Goal: Information Seeking & Learning: Learn about a topic

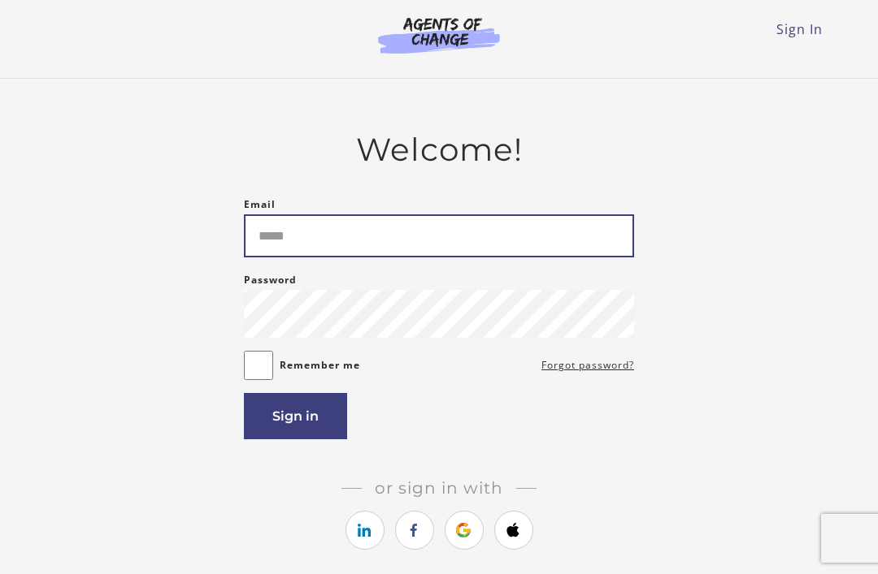
type input "**********"
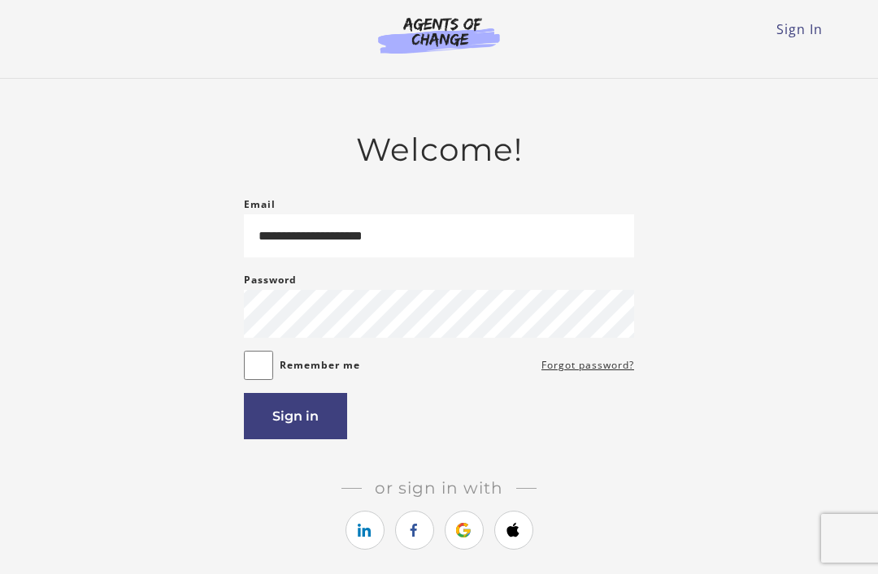
click at [322, 431] on button "Sign in" at bounding box center [295, 416] width 103 height 46
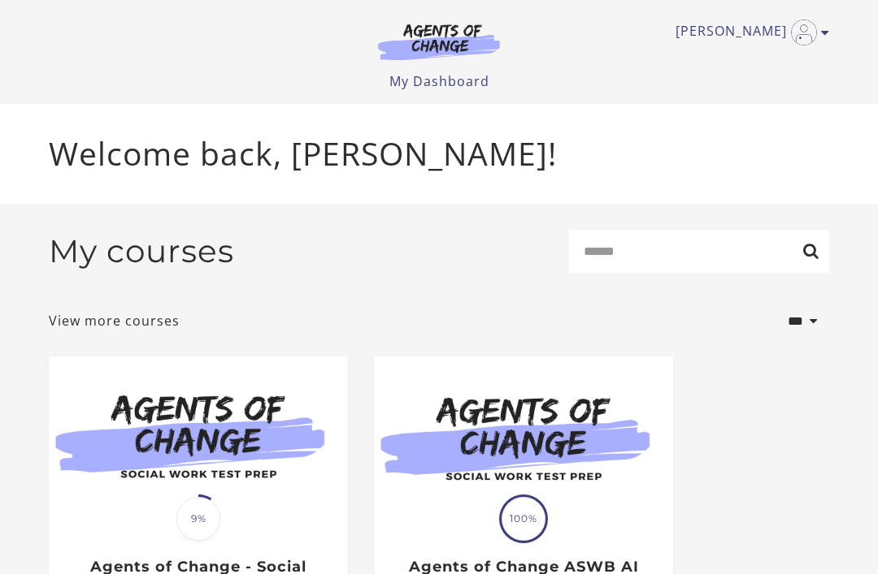
scroll to position [121, 0]
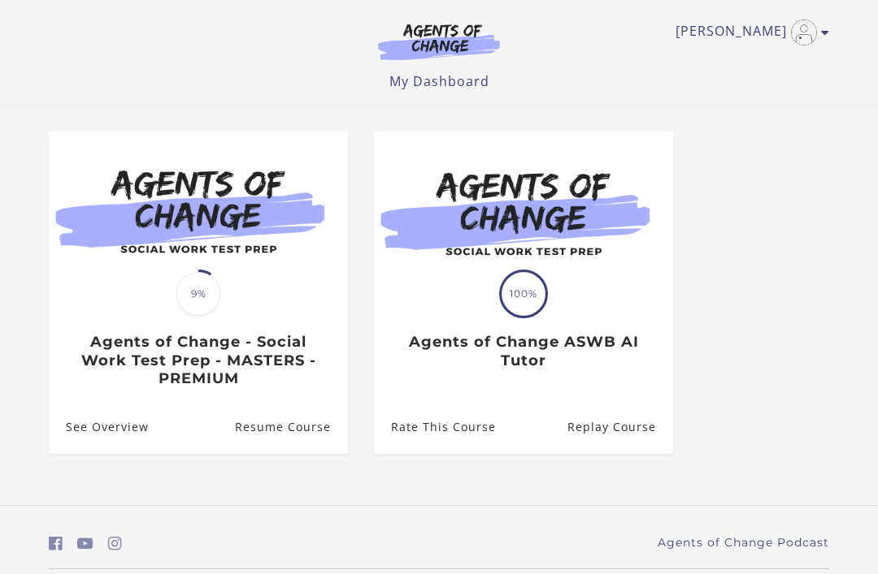
click at [250, 411] on link "Resume Course" at bounding box center [291, 427] width 113 height 53
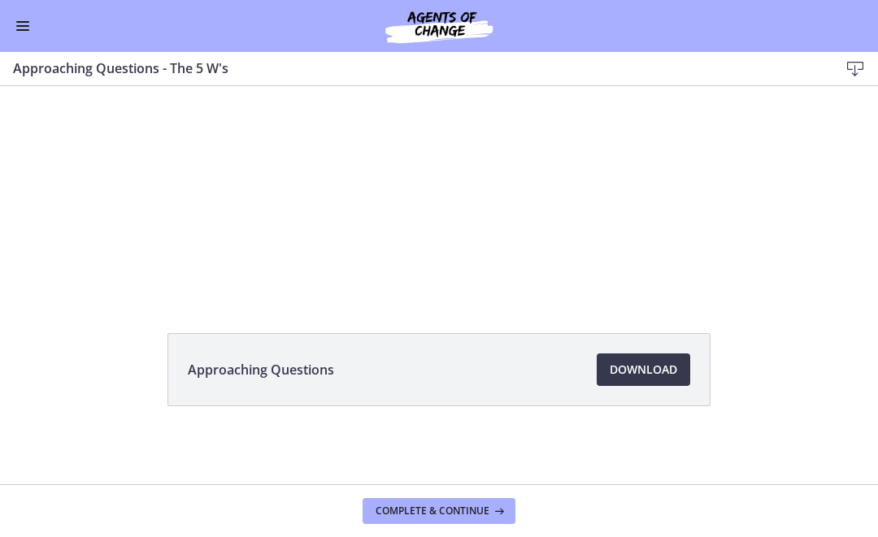
click at [746, 271] on div "Tap for sound @keyframes VOLUME_SMALL_WAVE_FLASH { 0% { opacity: 0; } 33% { opa…" at bounding box center [439, 137] width 878 height 315
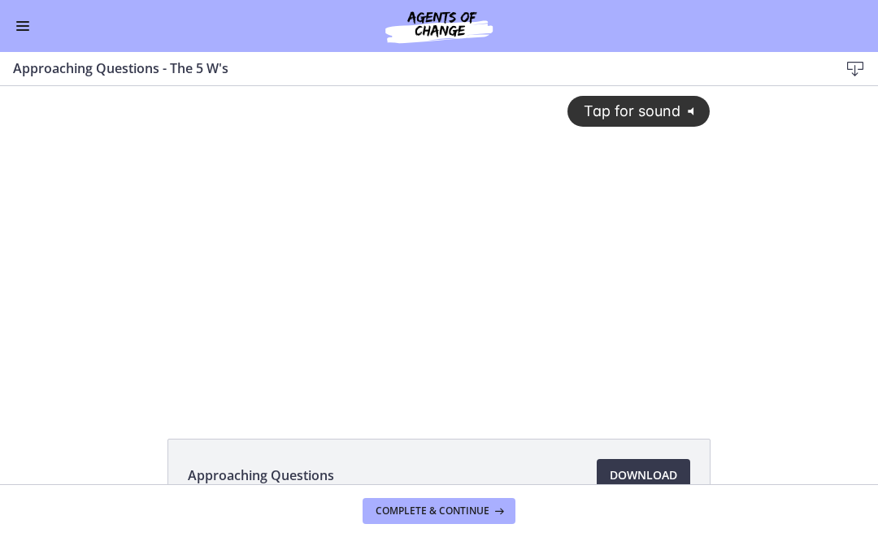
click at [30, 21] on button "Enable menu" at bounding box center [23, 26] width 20 height 20
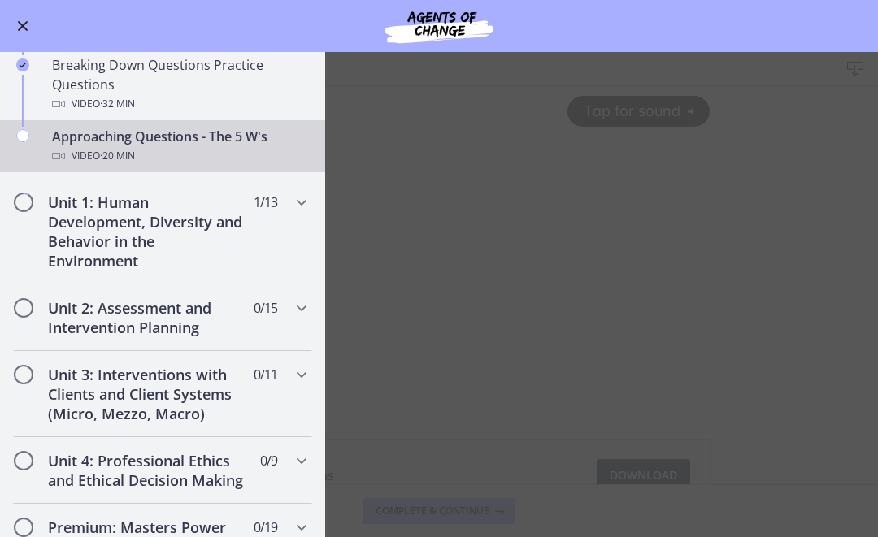
scroll to position [414, 0]
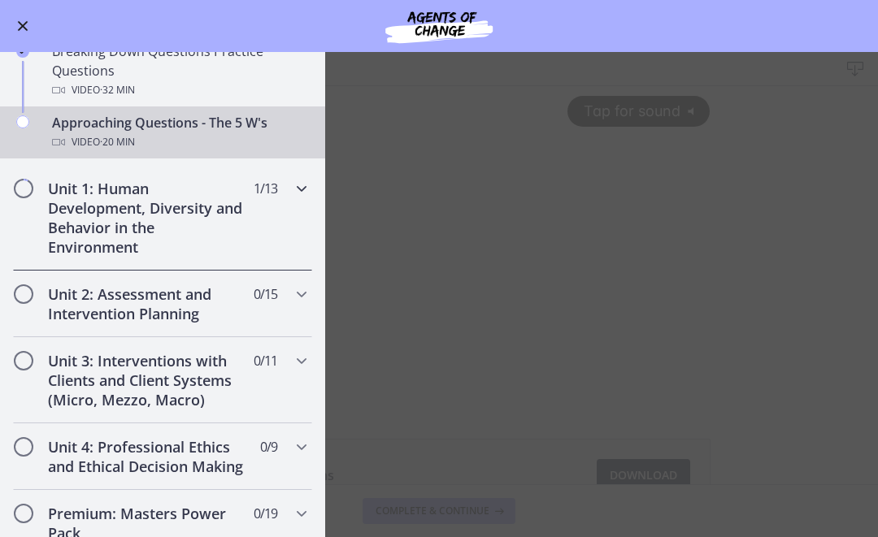
click at [201, 232] on h2 "Unit 1: Human Development, Diversity and Behavior in the Environment" at bounding box center [147, 218] width 198 height 78
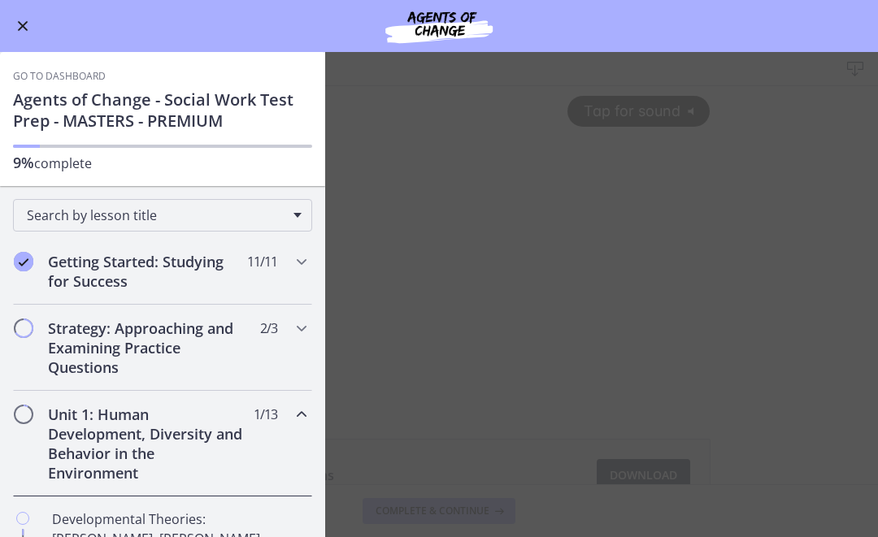
scroll to position [0, 0]
click at [171, 345] on h2 "Strategy: Approaching and Examining Practice Questions" at bounding box center [147, 348] width 198 height 59
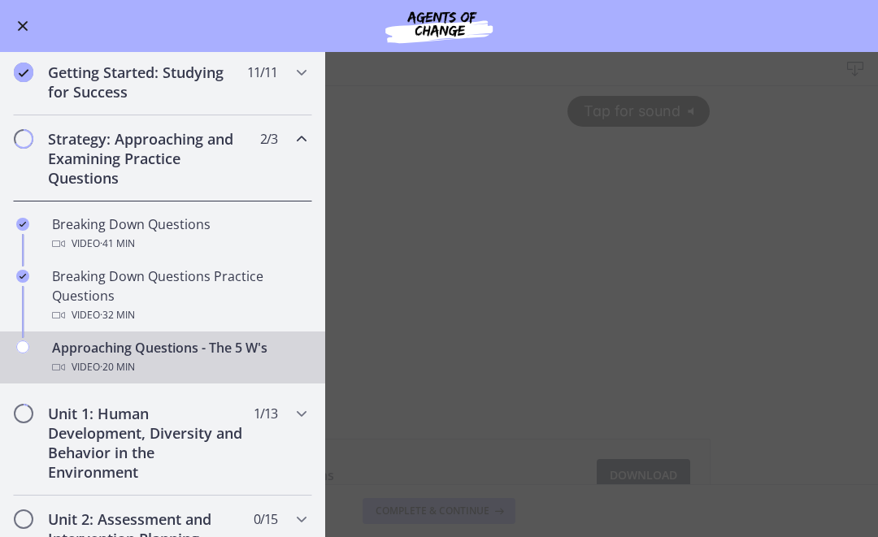
scroll to position [188, 0]
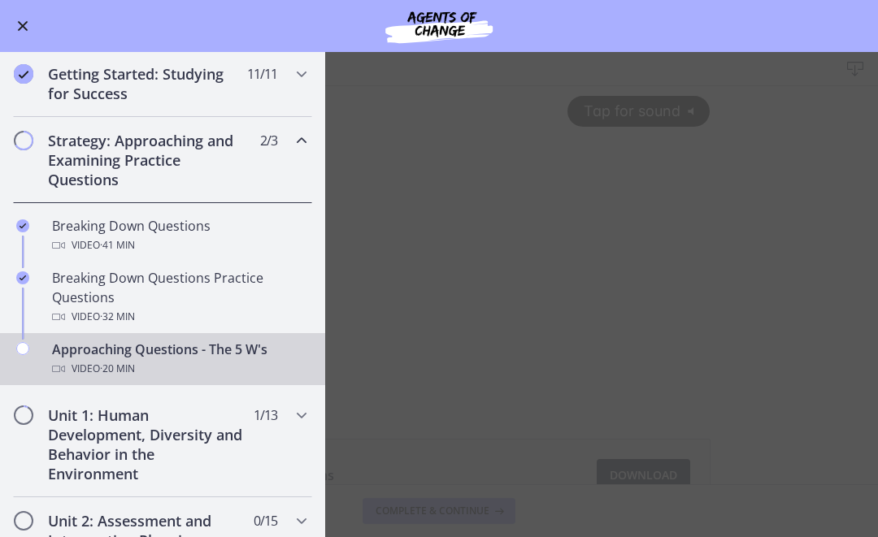
click at [209, 153] on h2 "Strategy: Approaching and Examining Practice Questions" at bounding box center [147, 160] width 198 height 59
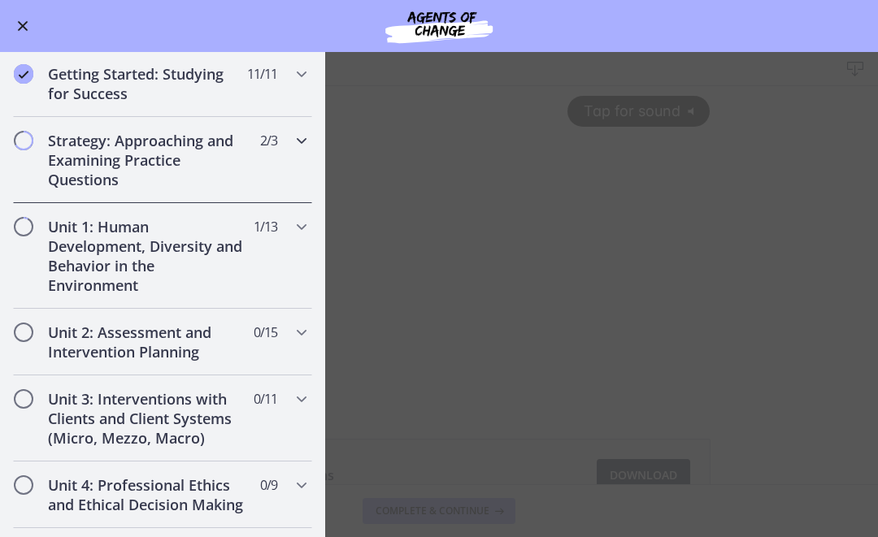
click at [301, 145] on icon "Chapters" at bounding box center [302, 141] width 20 height 20
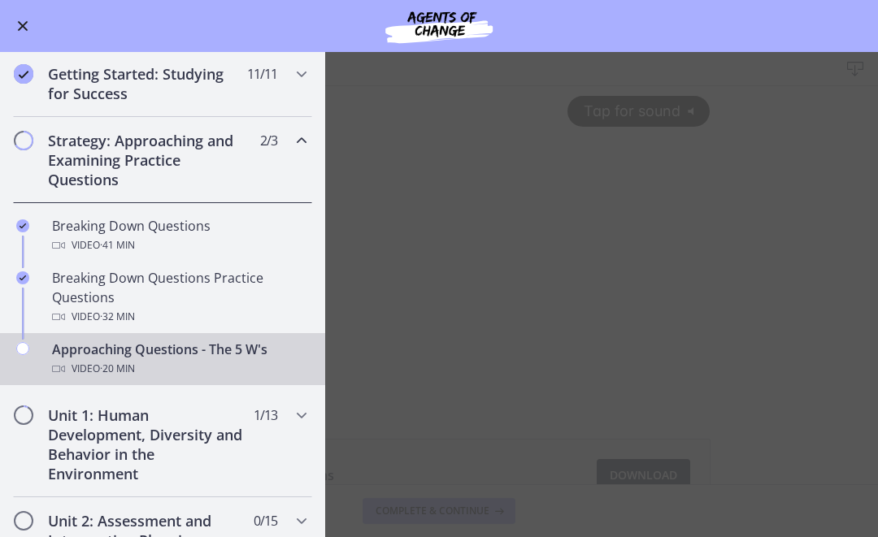
click at [151, 362] on div "Video · 20 min" at bounding box center [179, 369] width 254 height 20
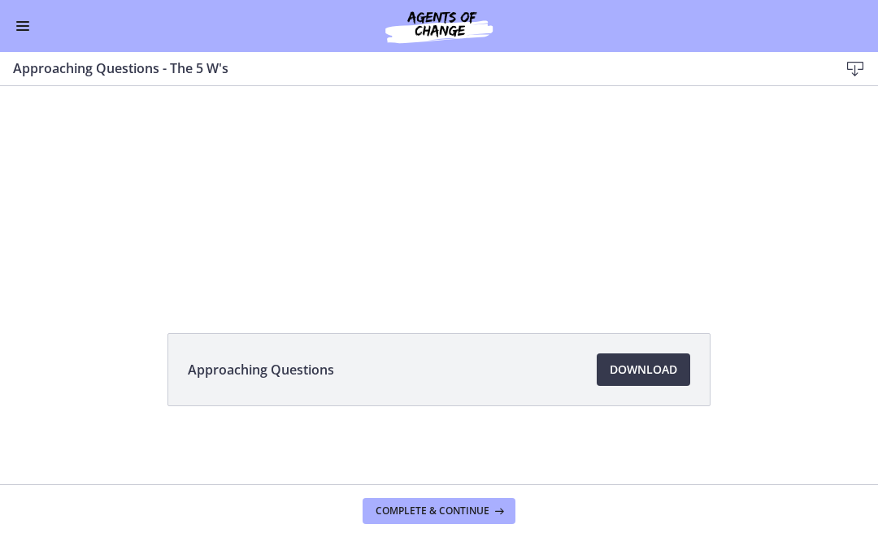
scroll to position [106, 0]
click at [634, 366] on span "Download Opens in a new window" at bounding box center [642, 370] width 67 height 20
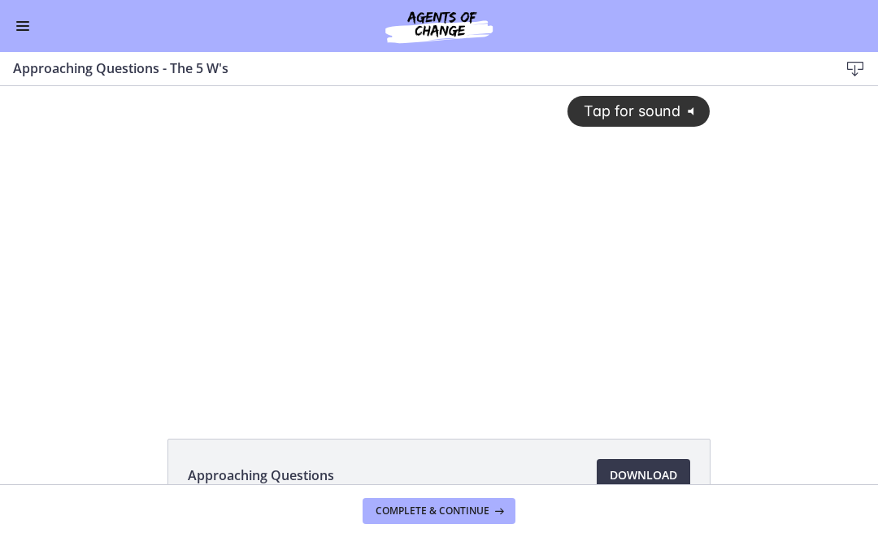
scroll to position [0, 0]
click at [672, 103] on span "Tap for sound" at bounding box center [624, 110] width 111 height 17
click at [3, 24] on div "Go to Dashboard" at bounding box center [439, 26] width 878 height 52
click at [28, 29] on span "Enable menu" at bounding box center [22, 30] width 13 height 2
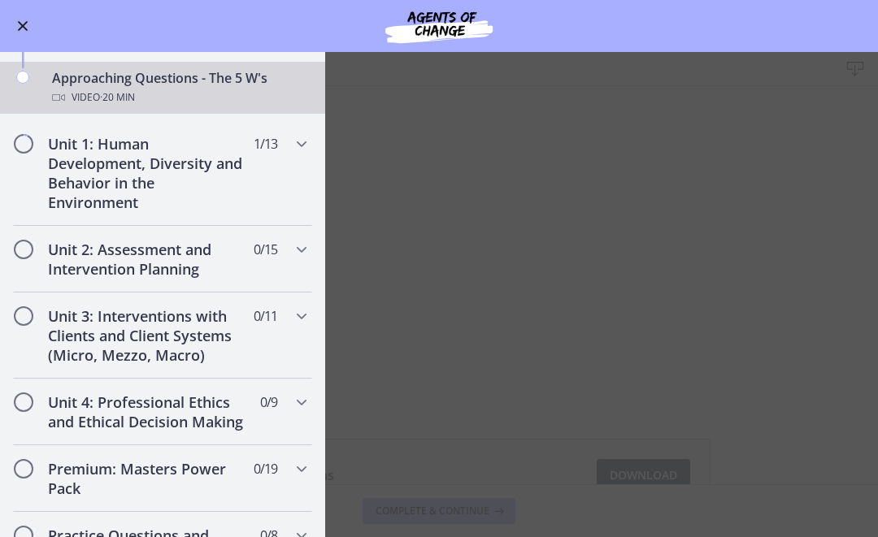
scroll to position [461, 0]
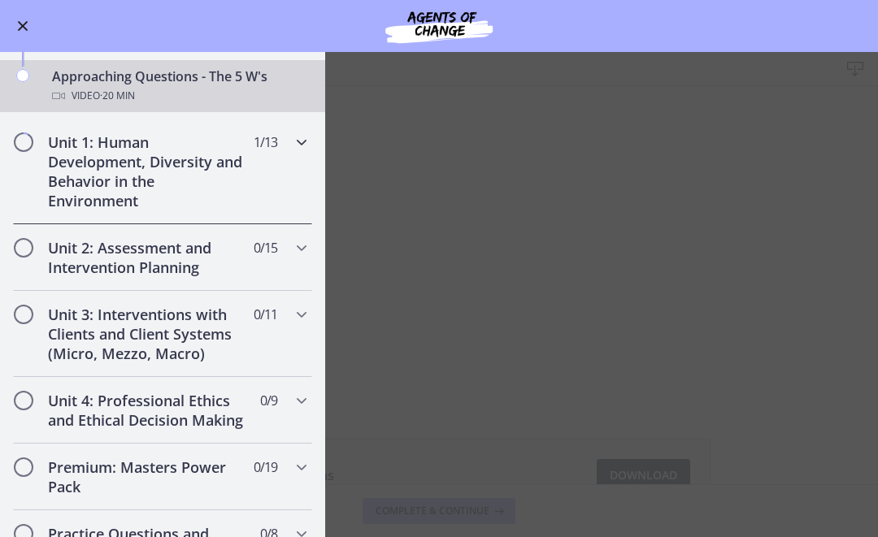
click at [282, 138] on div "Unit 1: Human Development, Diversity and Behavior in the Environment 1 / 13 Com…" at bounding box center [162, 172] width 299 height 106
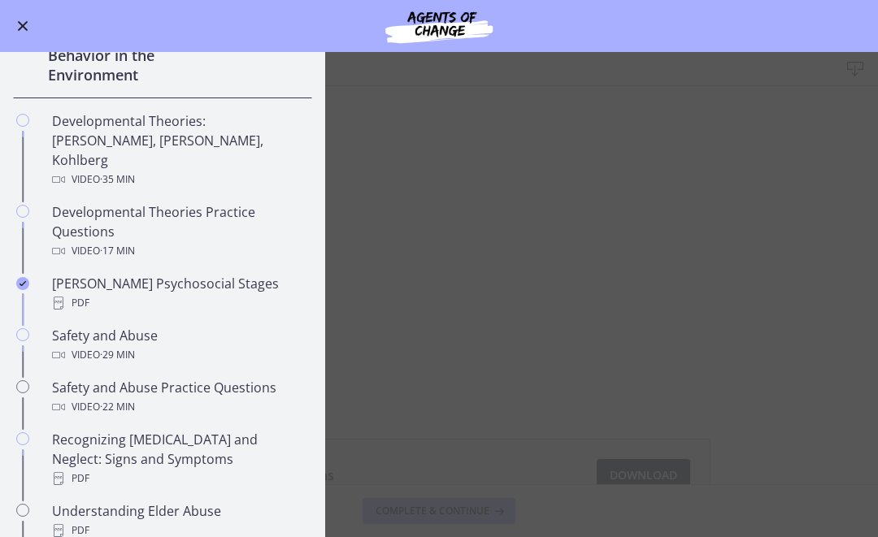
scroll to position [396, 0]
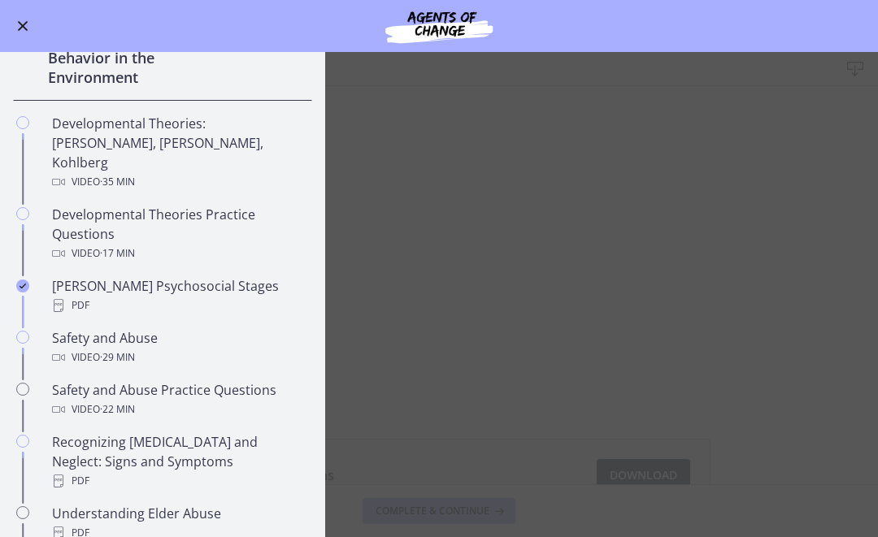
click at [62, 122] on div "Developmental Theories: Erikson, Piaget, Kohlberg Video · 35 min" at bounding box center [179, 153] width 254 height 78
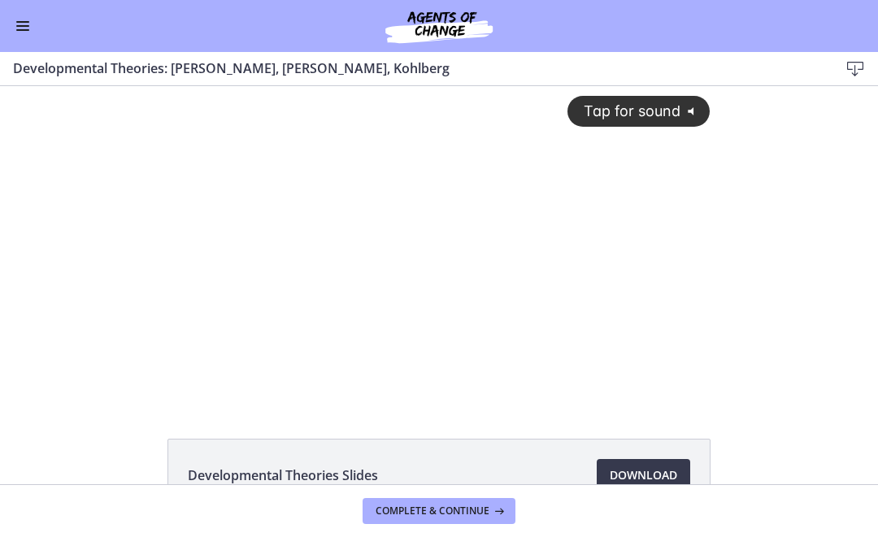
click at [21, 26] on span "Enable menu" at bounding box center [22, 26] width 13 height 2
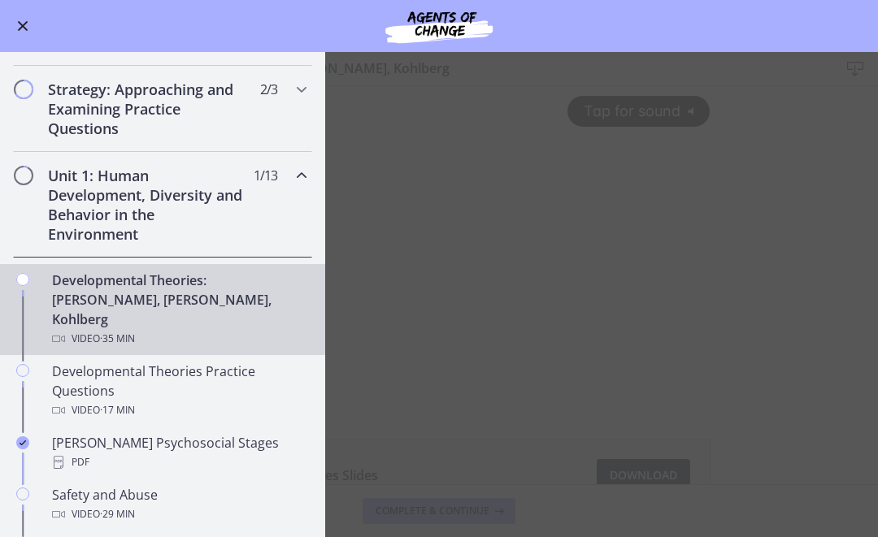
scroll to position [244, 0]
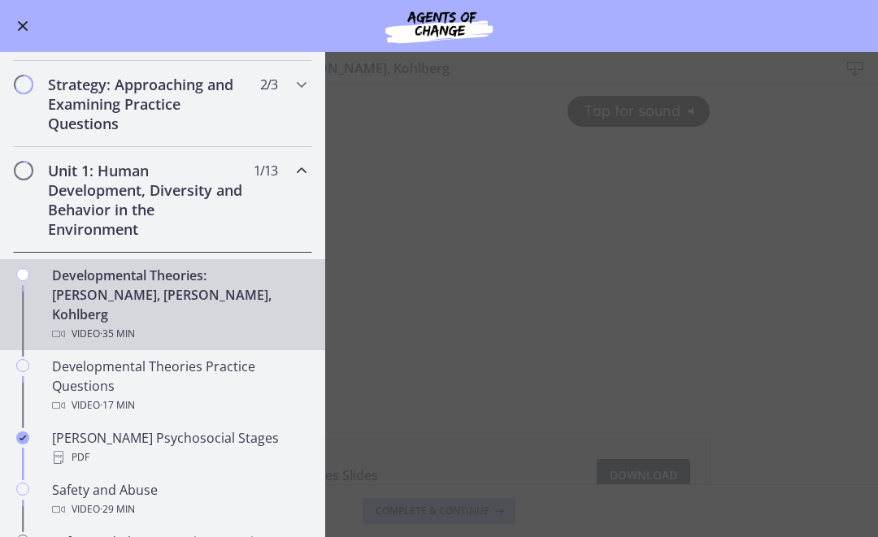
click at [56, 198] on h2 "Unit 1: Human Development, Diversity and Behavior in the Environment" at bounding box center [147, 200] width 198 height 78
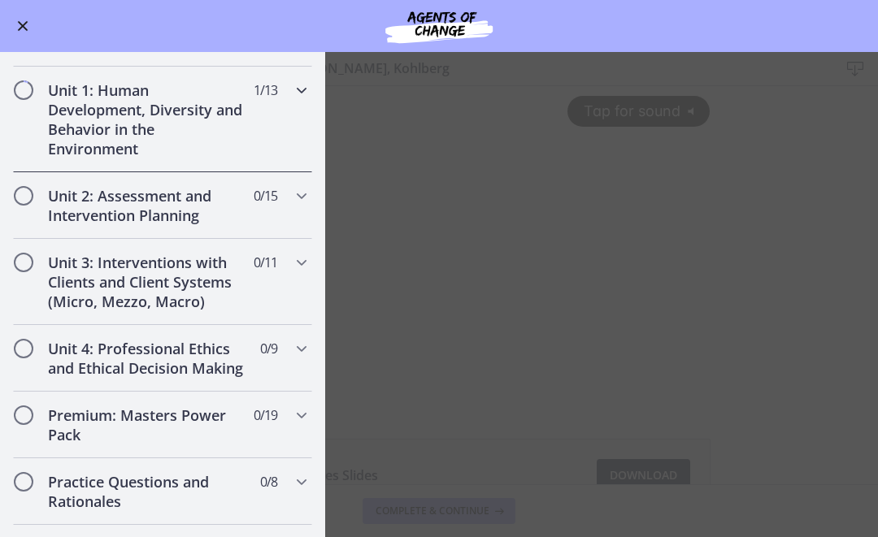
scroll to position [323, 0]
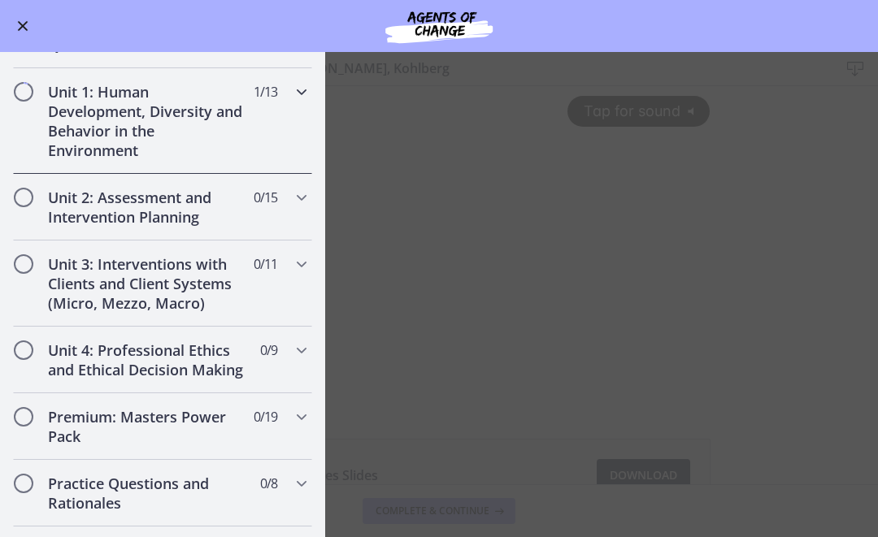
click at [91, 130] on h2 "Unit 1: Human Development, Diversity and Behavior in the Environment" at bounding box center [147, 121] width 198 height 78
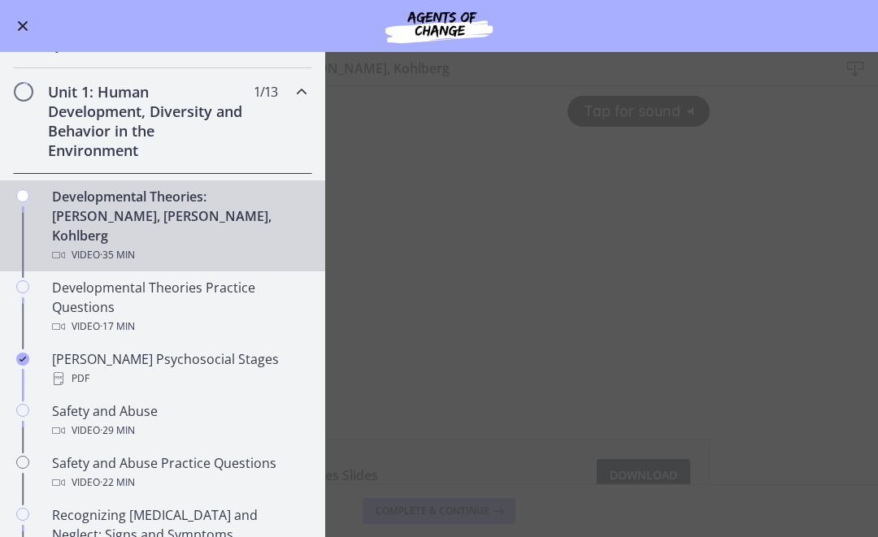
click at [67, 215] on div "Developmental Theories: Erikson, Piaget, Kohlberg Video · 35 min" at bounding box center [179, 226] width 254 height 78
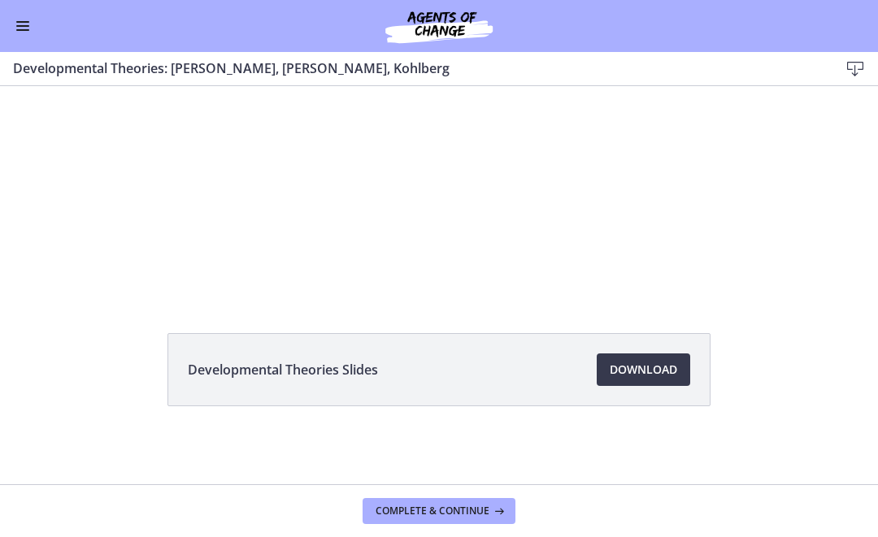
scroll to position [106, 0]
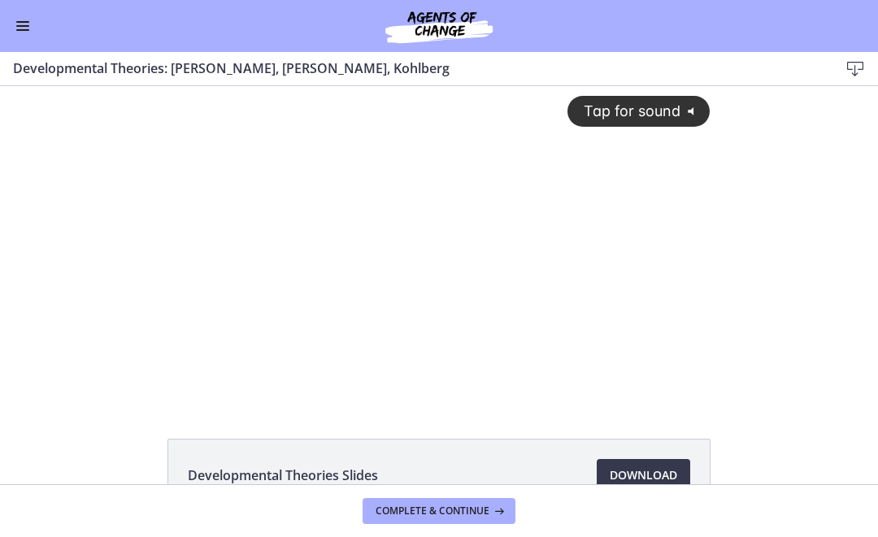
click at [368, 238] on div "Tap for sound @keyframes VOLUME_SMALL_WAVE_FLASH { 0% { opacity: 0; } 33% { opa…" at bounding box center [438, 230] width 561 height 289
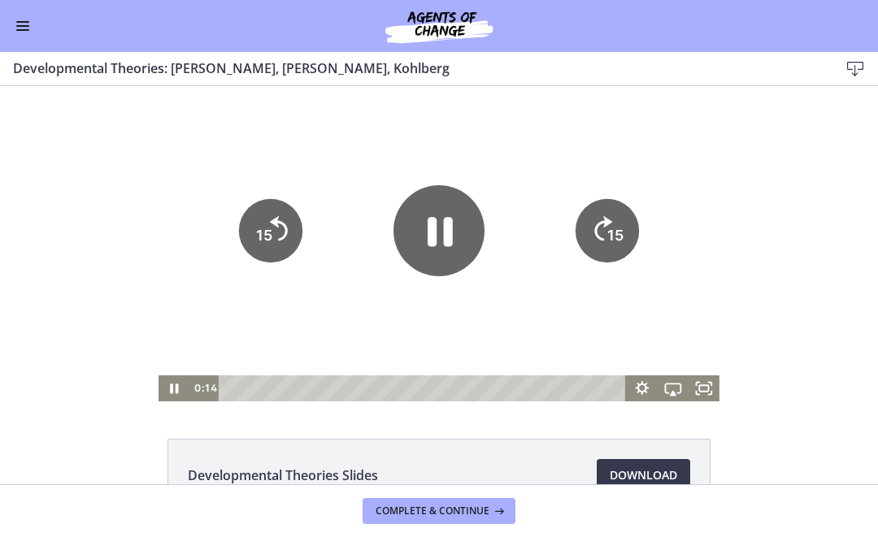
click at [393, 266] on icon "Pause" at bounding box center [438, 230] width 91 height 91
click at [441, 215] on icon "Play Video" at bounding box center [438, 230] width 91 height 91
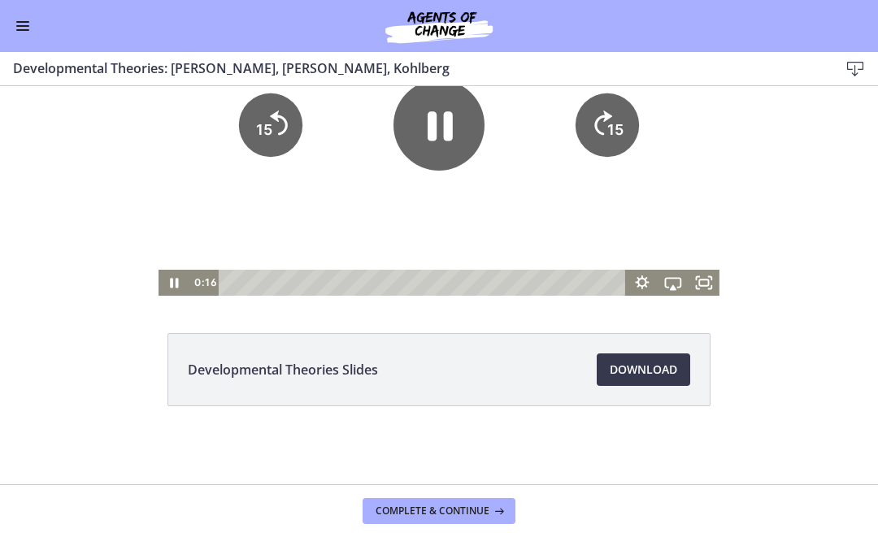
scroll to position [106, 0]
click at [13, 26] on button "Enable menu" at bounding box center [23, 26] width 20 height 20
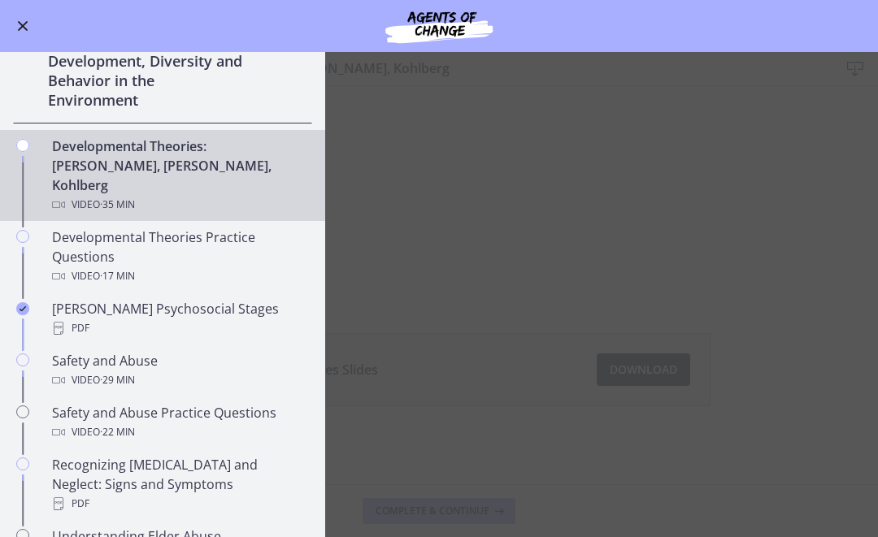
scroll to position [384, 0]
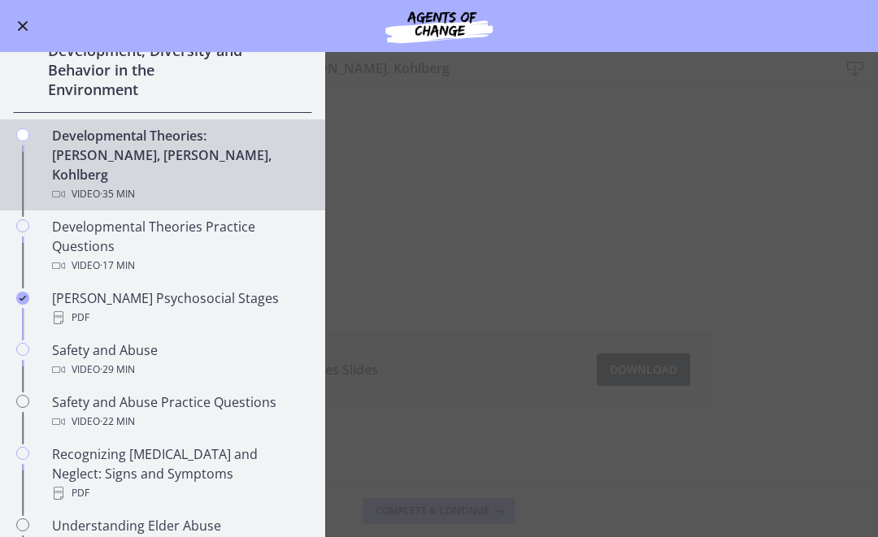
click at [175, 308] on div "PDF" at bounding box center [179, 318] width 254 height 20
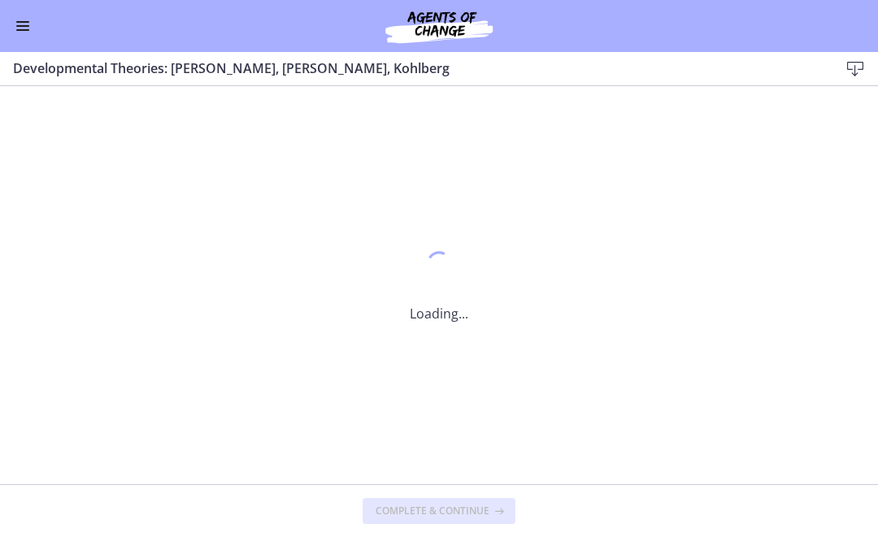
scroll to position [0, 0]
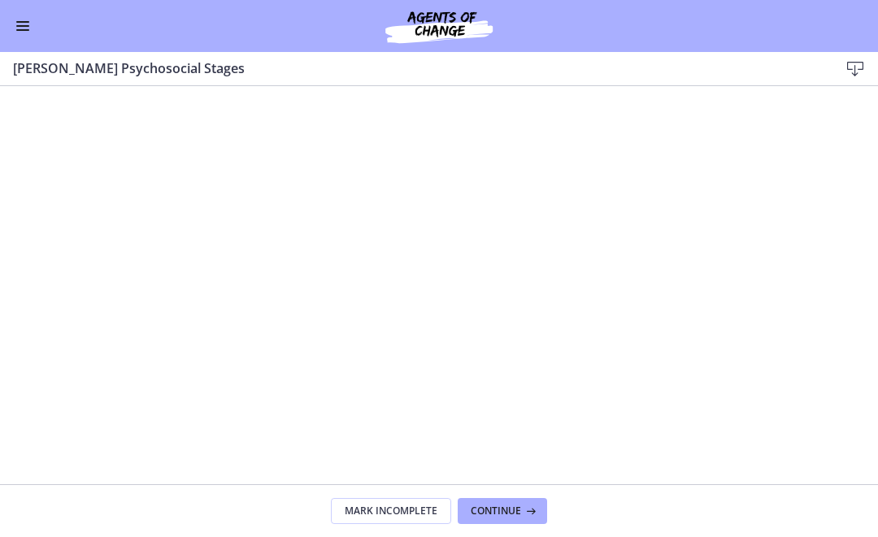
click at [499, 505] on span "Continue" at bounding box center [495, 511] width 50 height 13
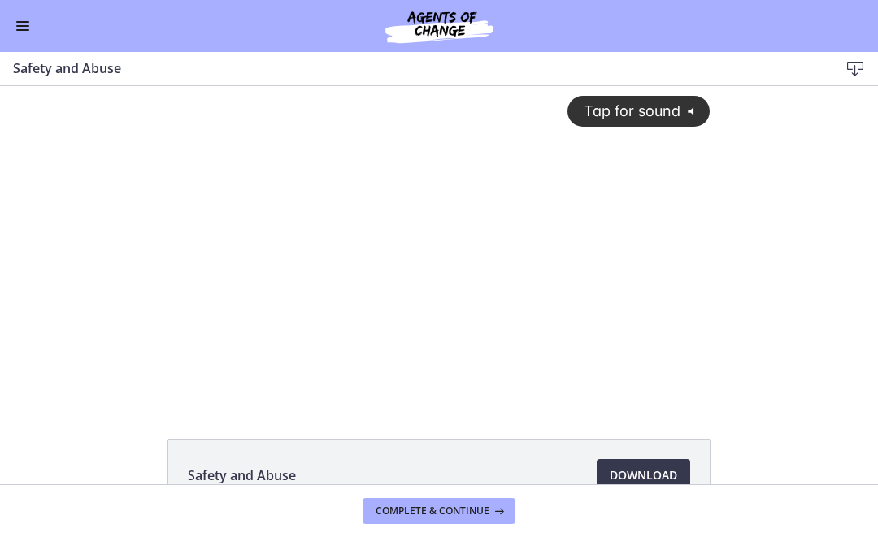
click at [24, 35] on button "Enable menu" at bounding box center [23, 26] width 20 height 20
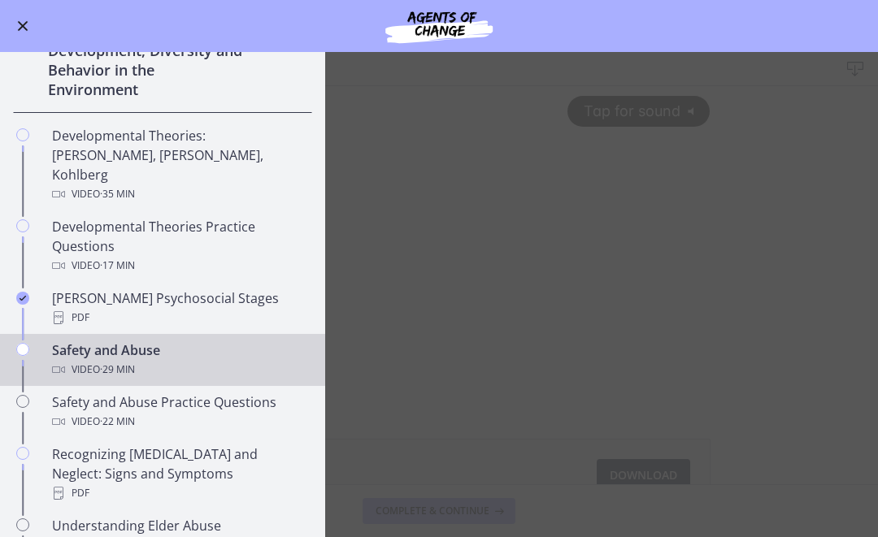
click at [137, 288] on div "Erikson's Psychosocial Stages PDF" at bounding box center [179, 307] width 254 height 39
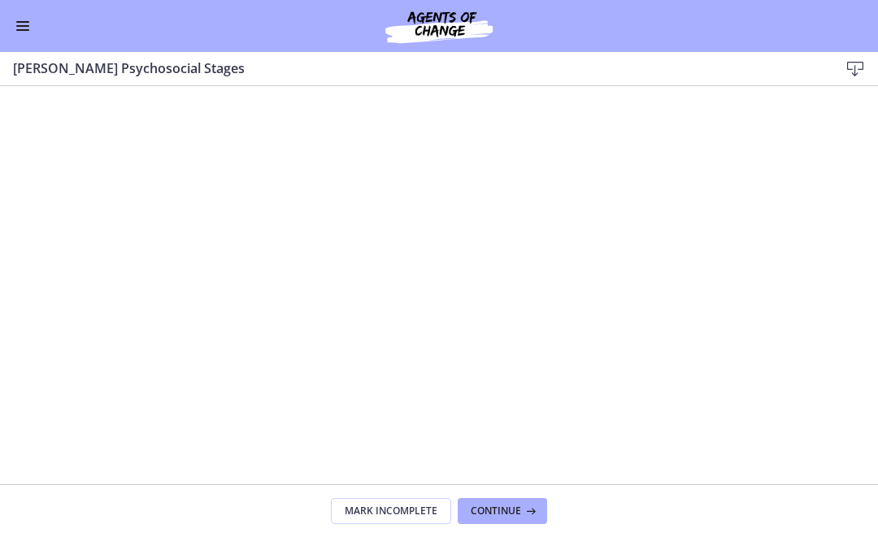
click at [852, 61] on icon at bounding box center [855, 69] width 20 height 20
click at [26, 29] on span "Enable menu" at bounding box center [22, 30] width 13 height 2
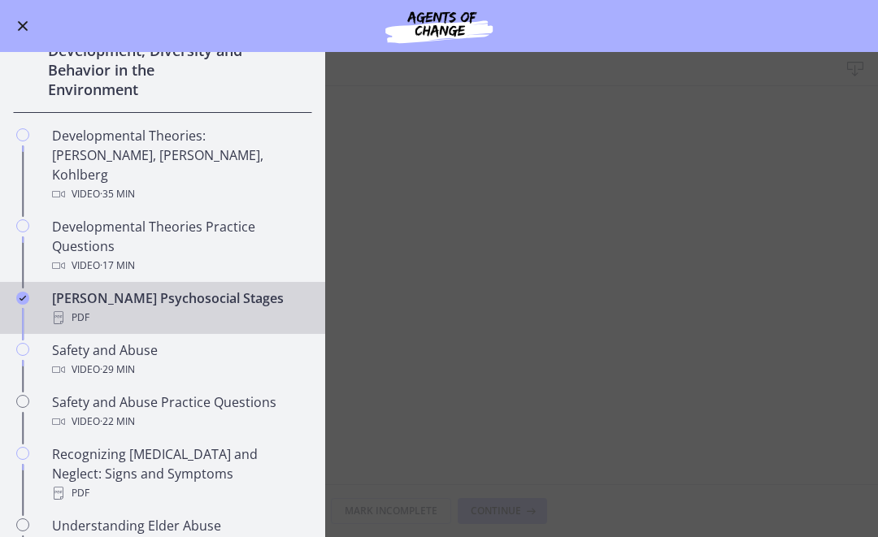
click at [96, 162] on div "Developmental Theories: Erikson, Piaget, Kohlberg Video · 35 min" at bounding box center [179, 165] width 254 height 78
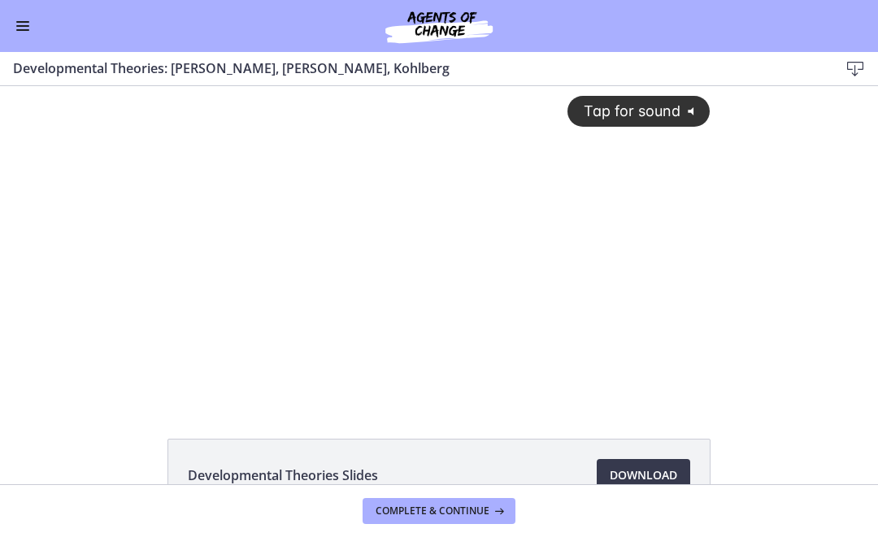
click at [281, 345] on div "Tap for sound @keyframes VOLUME_SMALL_WAVE_FLASH { 0% { opacity: 0; } 33% { opa…" at bounding box center [438, 230] width 561 height 289
click at [7, 18] on div "Go to Dashboard" at bounding box center [439, 26] width 878 height 52
click at [28, 16] on button "Enable menu" at bounding box center [23, 26] width 20 height 20
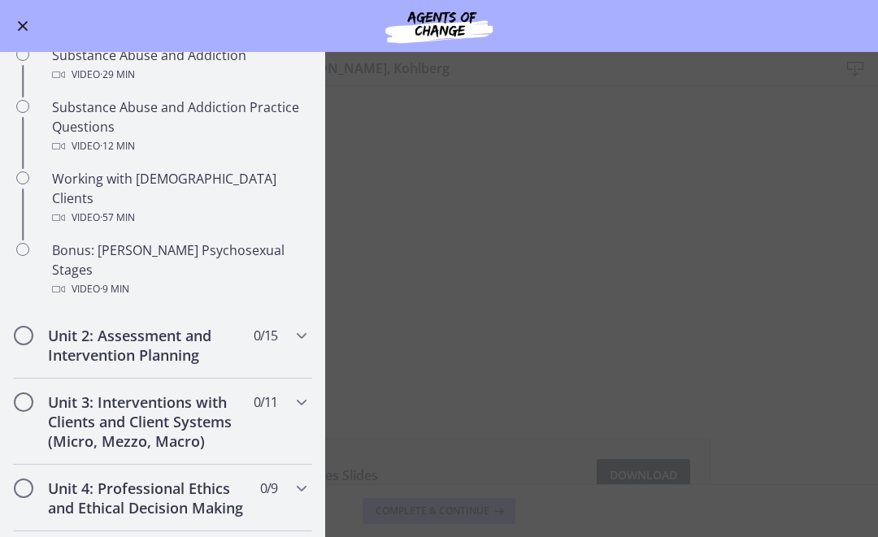
scroll to position [1011, 0]
click at [294, 325] on icon "Chapters" at bounding box center [302, 335] width 20 height 20
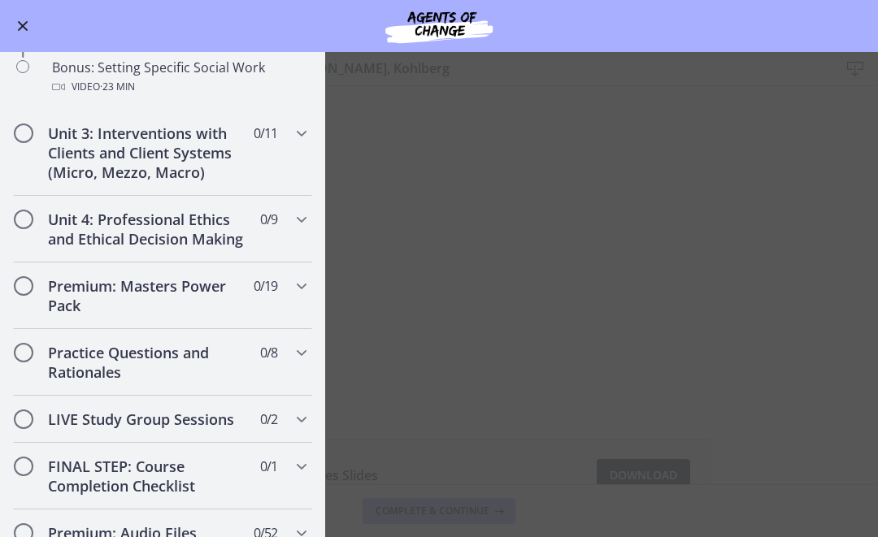
scroll to position [1446, 0]
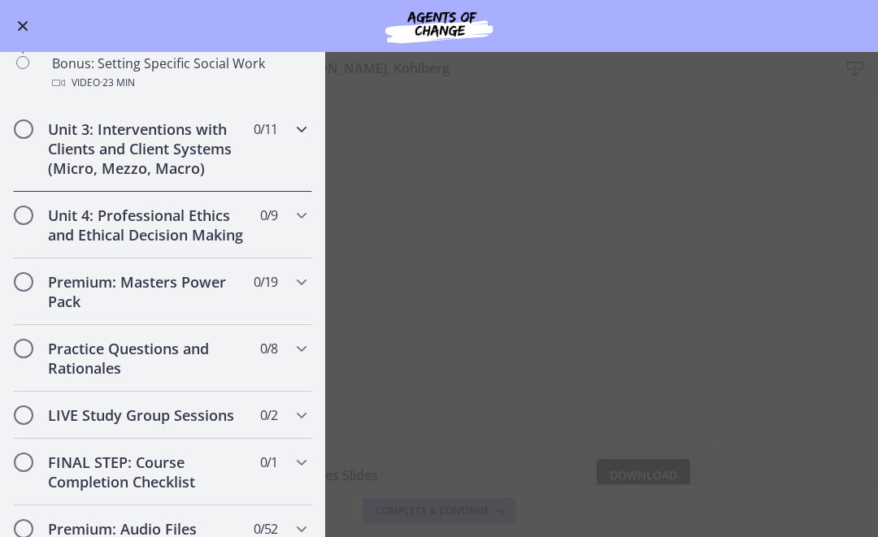
click at [33, 171] on div "Unit 3: Interventions with Clients and Client Systems (Micro, Mezzo, Macro) 0 /…" at bounding box center [162, 149] width 299 height 86
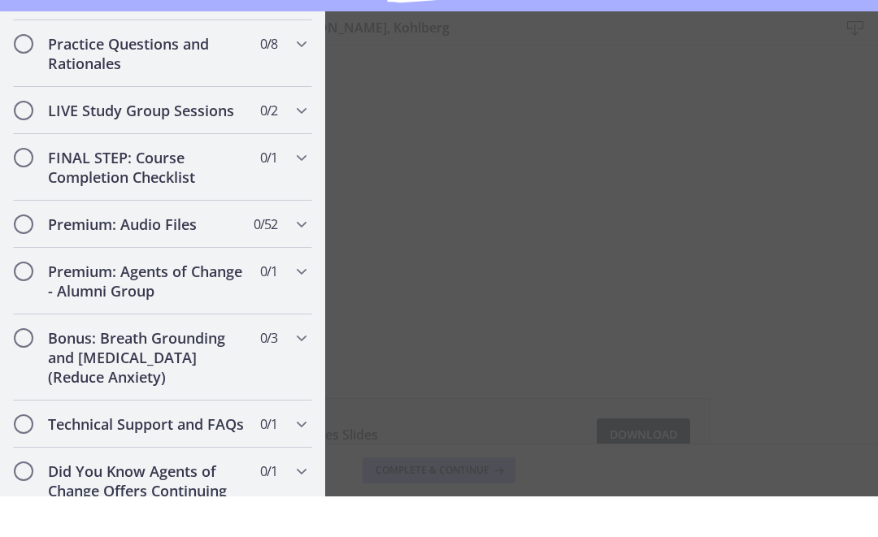
scroll to position [0, 0]
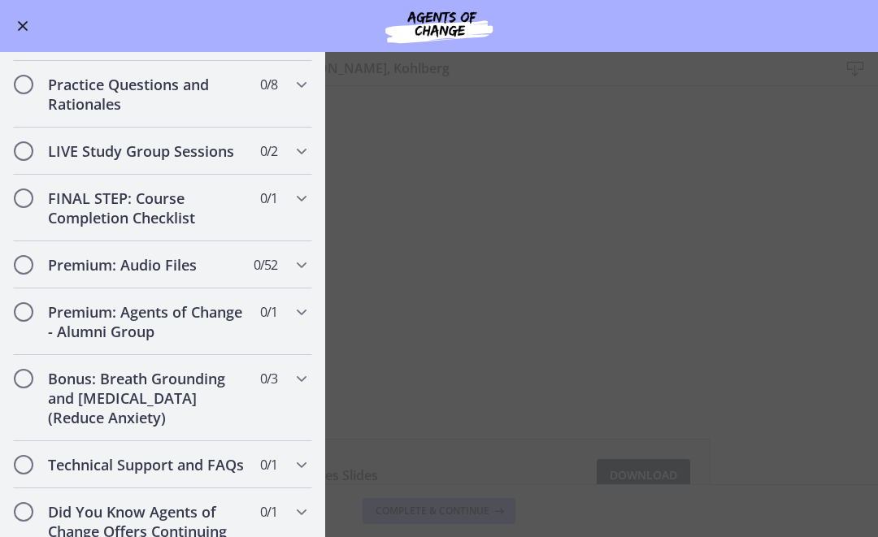
click at [28, 31] on button "Enable menu" at bounding box center [23, 26] width 20 height 20
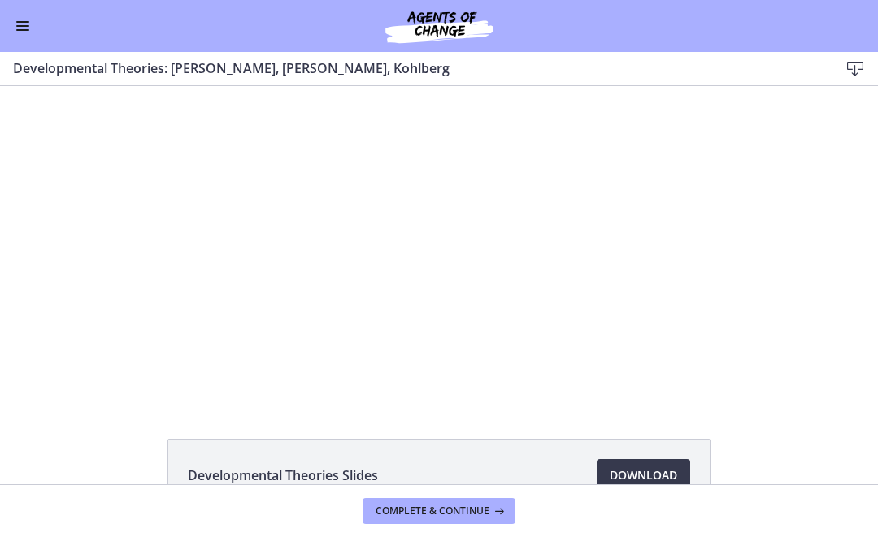
click at [20, 27] on button "Enable menu" at bounding box center [23, 26] width 20 height 20
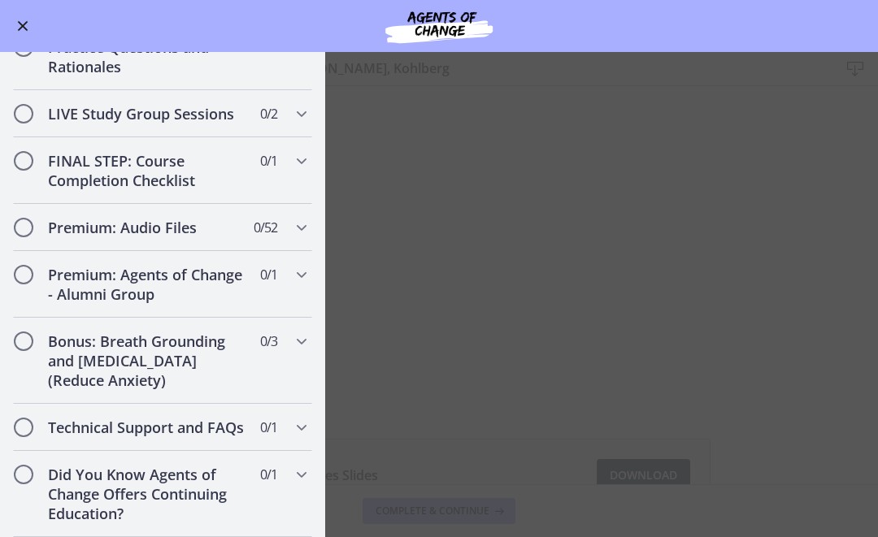
click at [374, 421] on main "Developmental Theories: Erikson, Piaget, Kohlberg Download Enable fullscreen De…" at bounding box center [439, 294] width 878 height 485
click at [334, 412] on main "Developmental Theories: Erikson, Piaget, Kohlberg Download Enable fullscreen De…" at bounding box center [439, 294] width 878 height 485
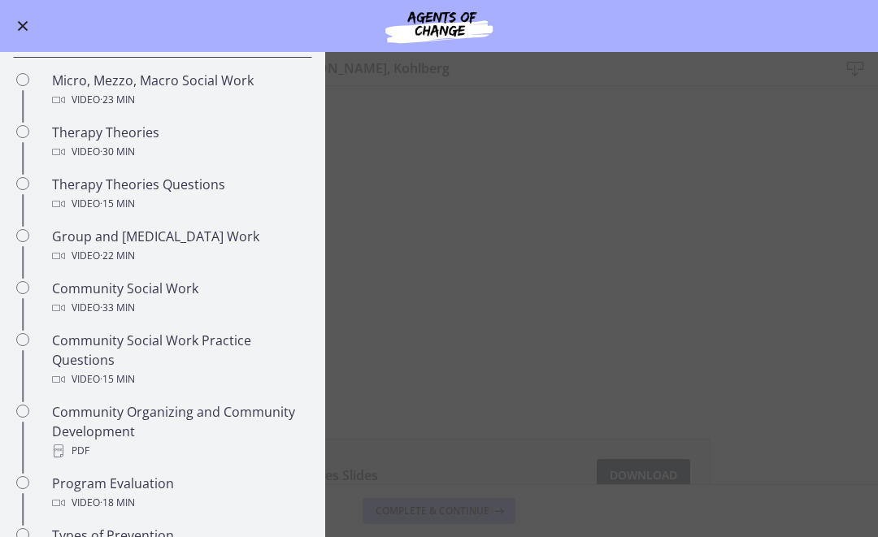
click at [395, 421] on main "Developmental Theories: Erikson, Piaget, Kohlberg Download Enable fullscreen De…" at bounding box center [439, 294] width 878 height 485
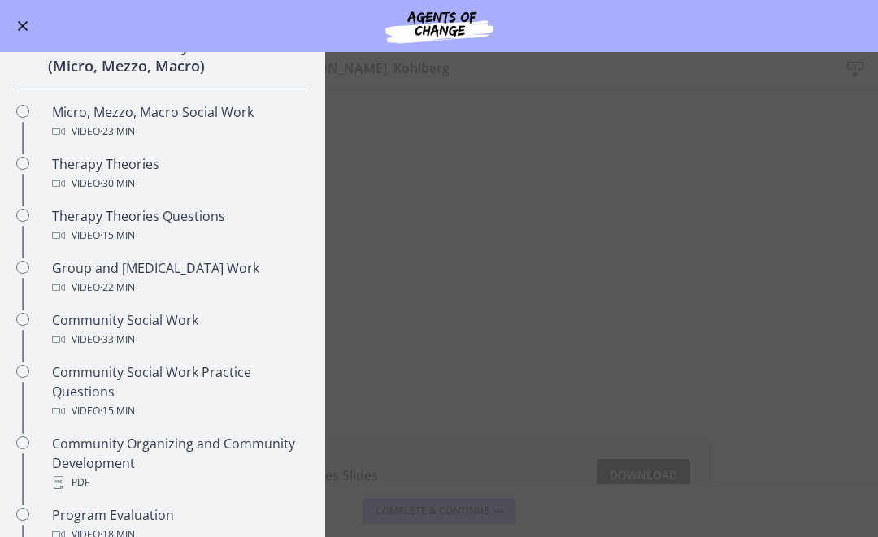
click at [395, 420] on main "Developmental Theories: Erikson, Piaget, Kohlberg Download Enable fullscreen De…" at bounding box center [439, 294] width 878 height 485
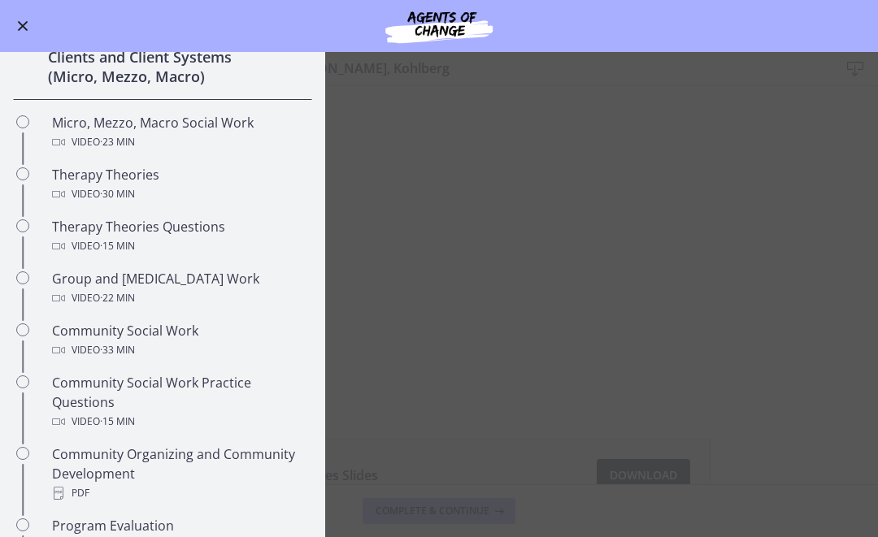
scroll to position [548, 0]
click at [23, 29] on button "Enable menu" at bounding box center [23, 26] width 20 height 20
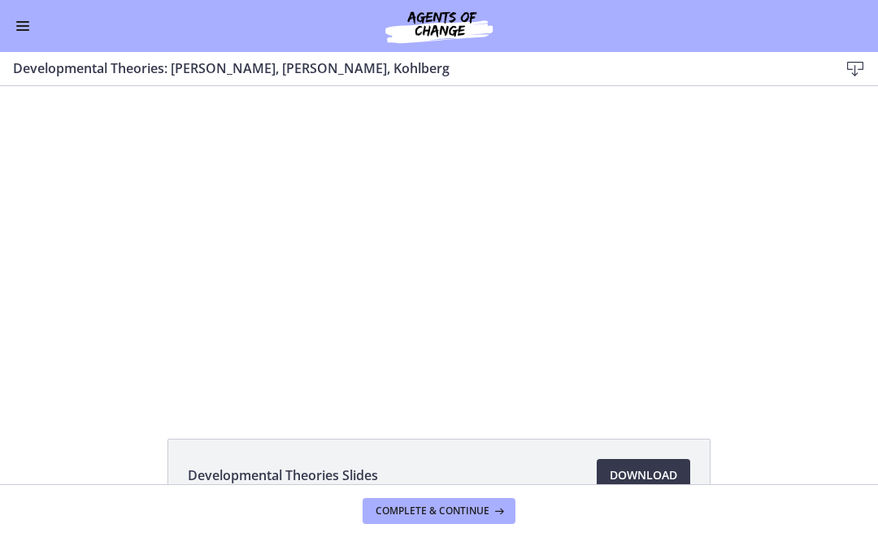
click at [24, 28] on button "Enable menu" at bounding box center [23, 26] width 20 height 20
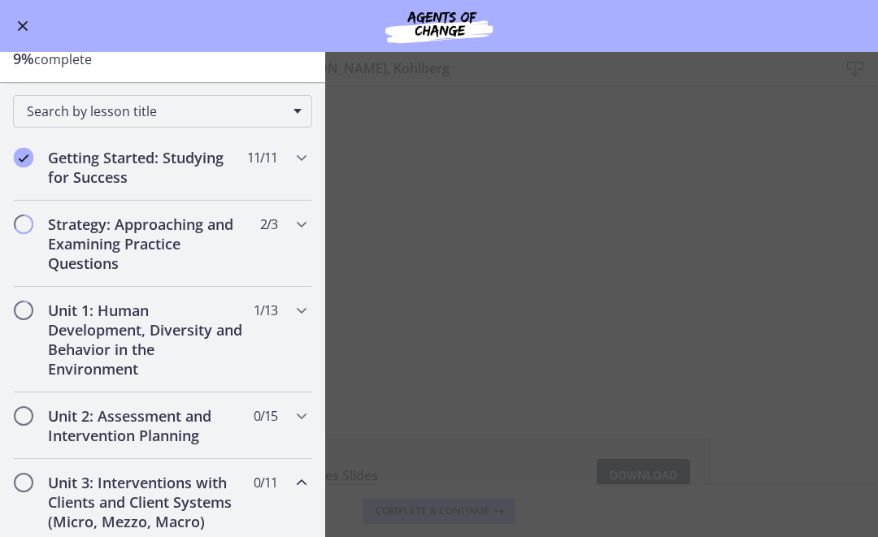
scroll to position [116, 0]
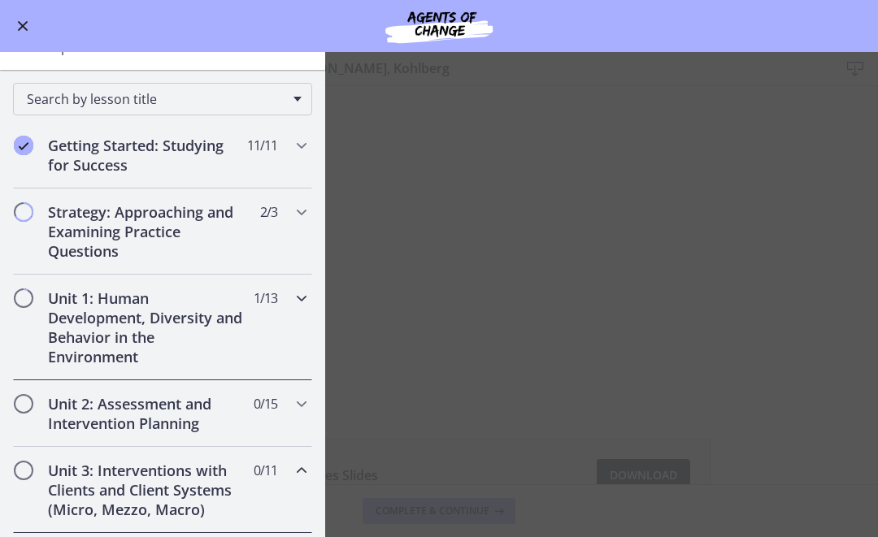
click at [58, 332] on h2 "Unit 1: Human Development, Diversity and Behavior in the Environment" at bounding box center [147, 327] width 198 height 78
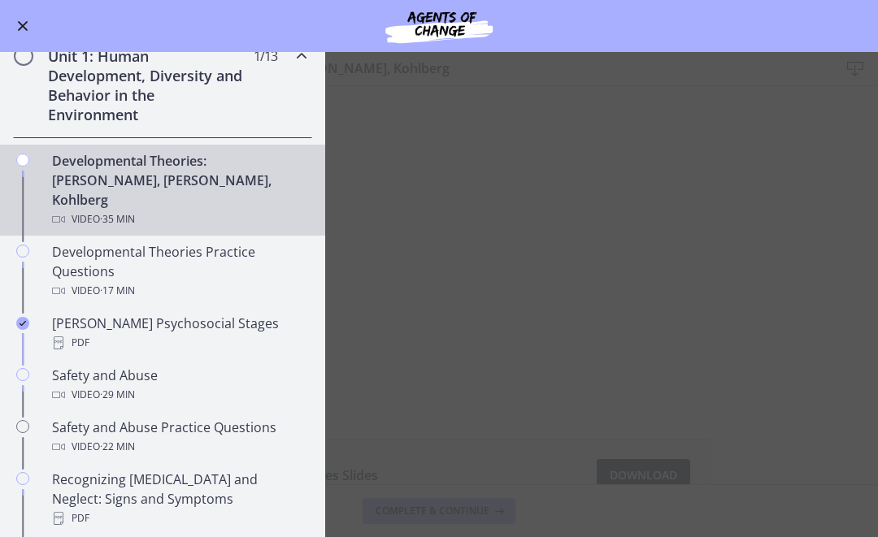
scroll to position [357, 0]
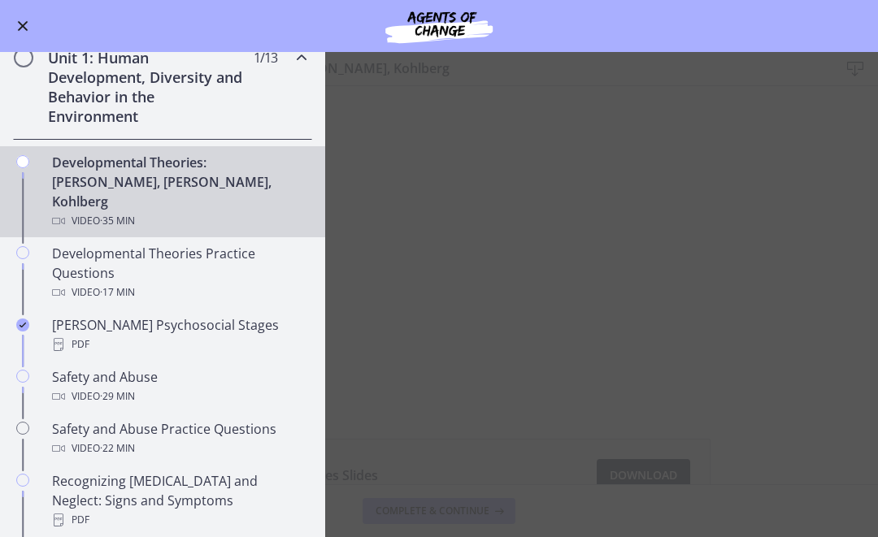
click at [434, 245] on main "Developmental Theories: Erikson, Piaget, Kohlberg Download Enable fullscreen De…" at bounding box center [439, 294] width 878 height 485
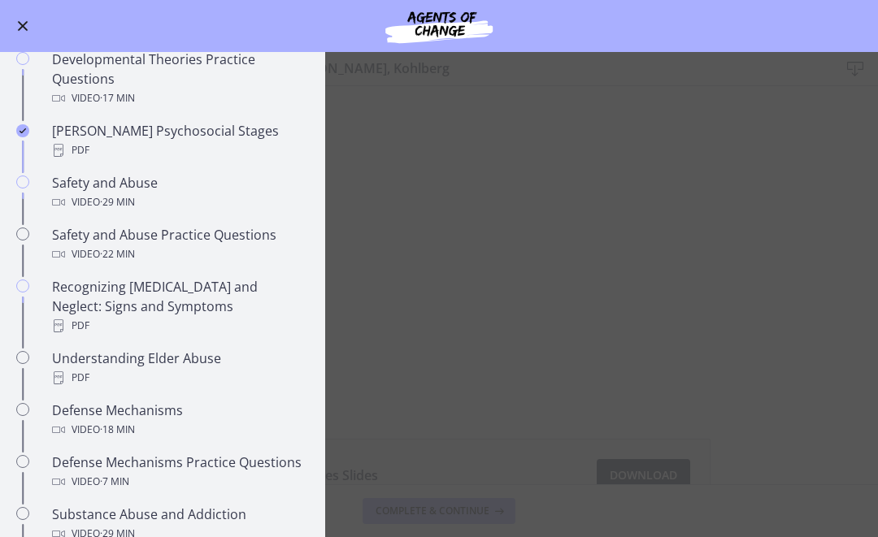
click at [17, 9] on div "Go to Dashboard" at bounding box center [439, 26] width 878 height 52
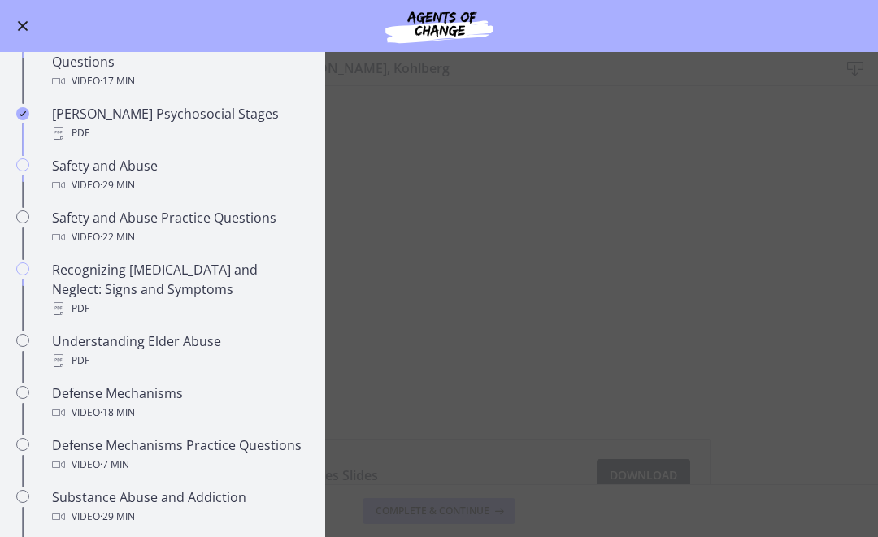
click at [17, 8] on div "Go to Dashboard" at bounding box center [439, 26] width 878 height 52
click at [13, 13] on div "Go to Dashboard" at bounding box center [439, 26] width 878 height 52
click at [5, 17] on div "Go to Dashboard" at bounding box center [439, 26] width 878 height 52
click at [24, 26] on span "Enable menu" at bounding box center [22, 26] width 13 height 2
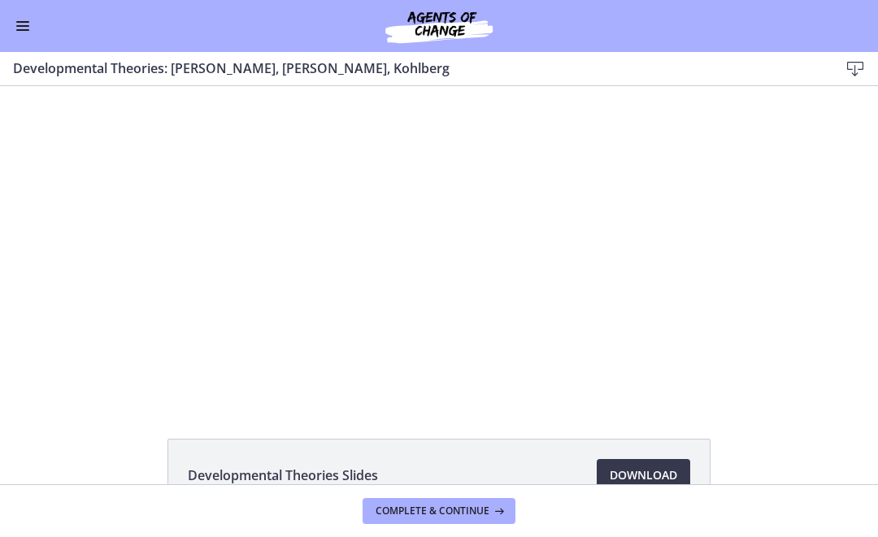
click at [479, 319] on div at bounding box center [438, 243] width 561 height 315
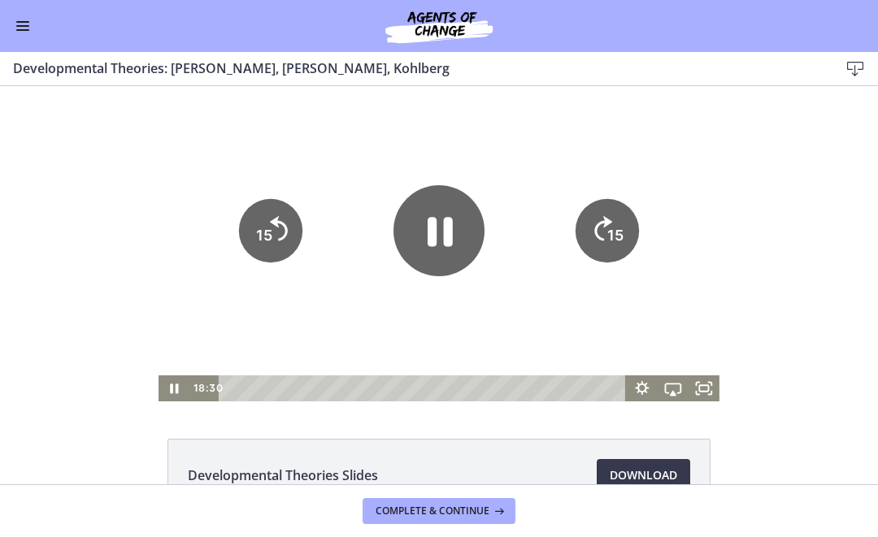
click at [448, 235] on icon "Pause" at bounding box center [439, 231] width 25 height 29
click at [429, 229] on icon "Play Video" at bounding box center [439, 231] width 24 height 32
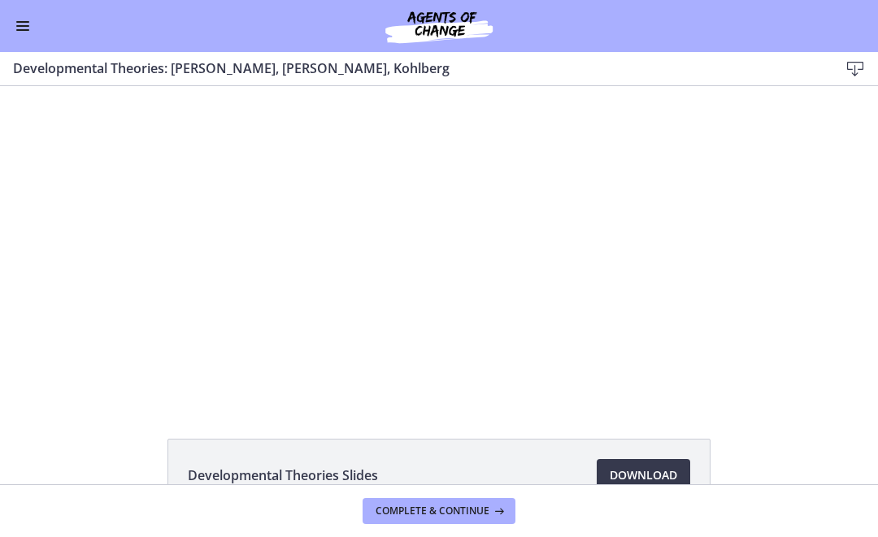
click at [401, 316] on div at bounding box center [438, 243] width 561 height 315
click at [379, 341] on div at bounding box center [438, 243] width 561 height 315
click at [410, 293] on div at bounding box center [438, 243] width 561 height 315
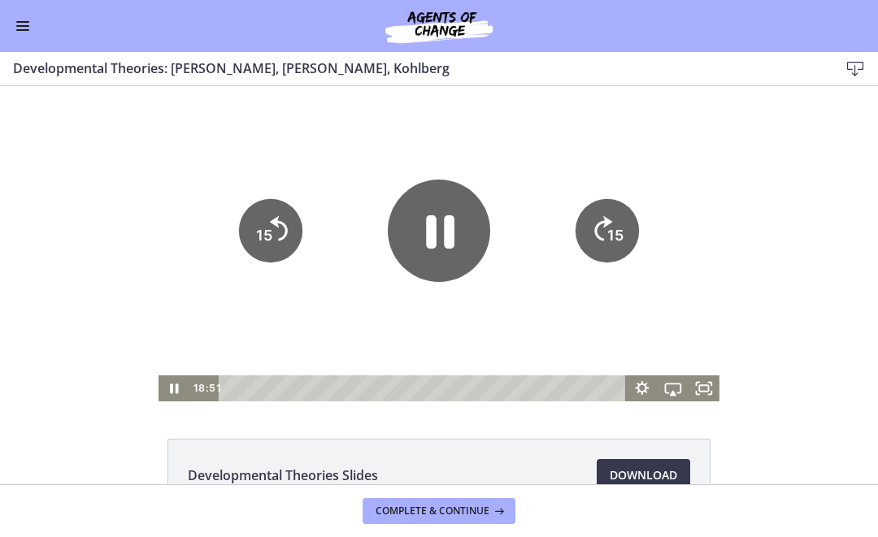
click at [432, 241] on icon "Pause" at bounding box center [440, 231] width 28 height 33
click at [433, 235] on icon "Play Video" at bounding box center [439, 231] width 24 height 32
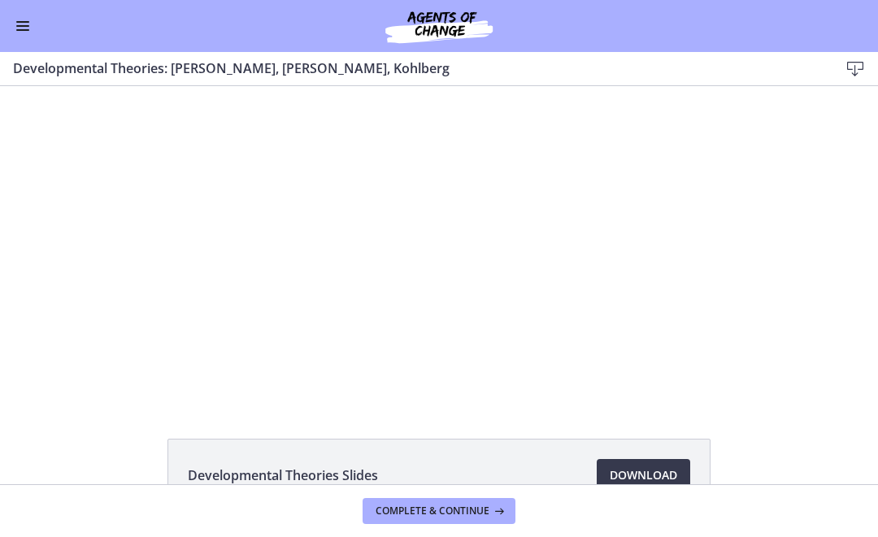
click at [340, 357] on div at bounding box center [438, 243] width 561 height 315
click at [379, 351] on div at bounding box center [438, 243] width 561 height 315
click at [412, 345] on div at bounding box center [438, 243] width 561 height 315
click at [470, 314] on div at bounding box center [438, 243] width 561 height 315
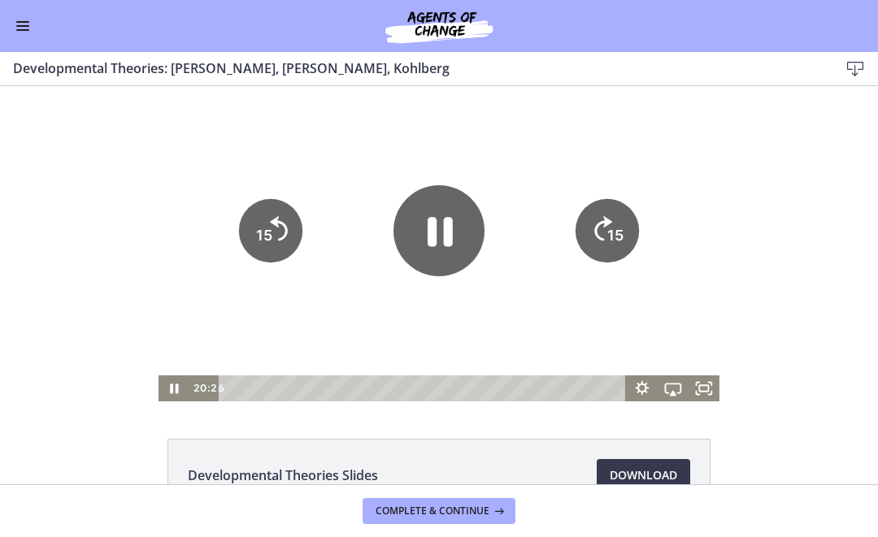
click at [454, 242] on icon "Pause" at bounding box center [438, 230] width 91 height 91
click at [264, 220] on icon "15" at bounding box center [270, 230] width 63 height 63
click at [426, 221] on icon "Play Video" at bounding box center [438, 230] width 91 height 91
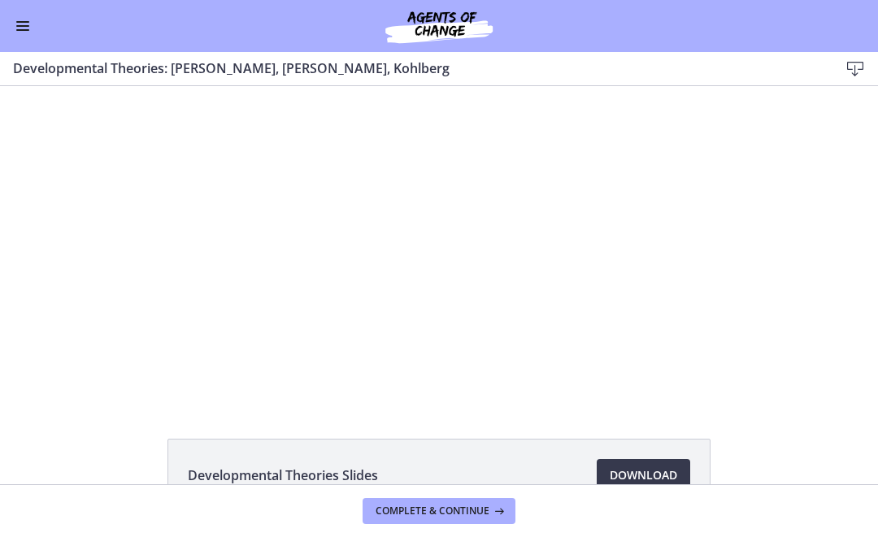
click at [466, 308] on div at bounding box center [438, 243] width 561 height 315
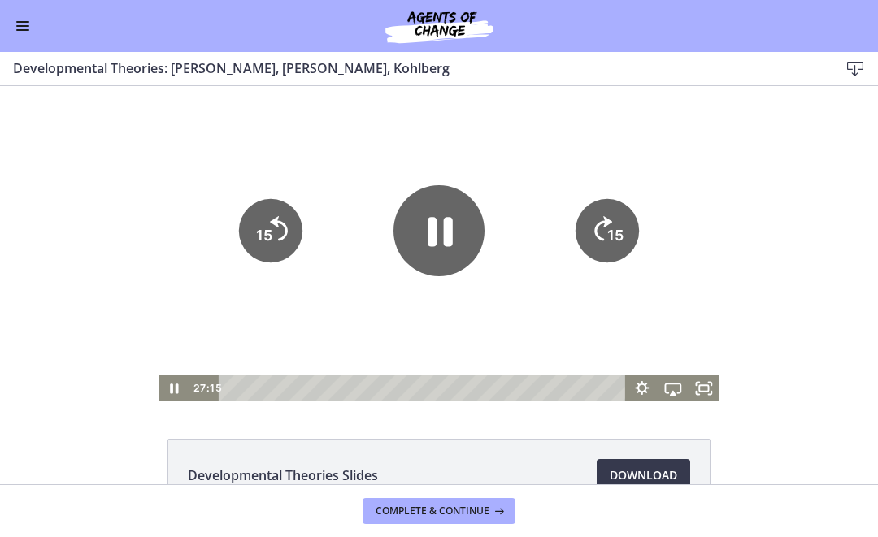
click at [448, 243] on icon "Pause" at bounding box center [439, 231] width 25 height 29
click at [423, 231] on icon "Play Video" at bounding box center [438, 230] width 91 height 91
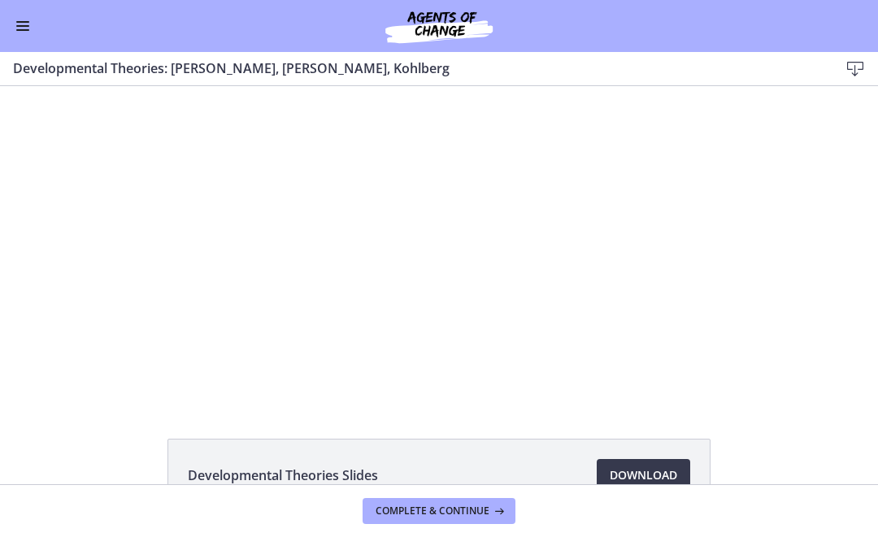
click at [496, 304] on div at bounding box center [438, 243] width 561 height 315
click at [540, 298] on div at bounding box center [438, 243] width 561 height 315
click at [482, 350] on div at bounding box center [438, 243] width 561 height 315
click at [503, 350] on div at bounding box center [438, 243] width 561 height 315
click at [461, 333] on div at bounding box center [438, 243] width 561 height 315
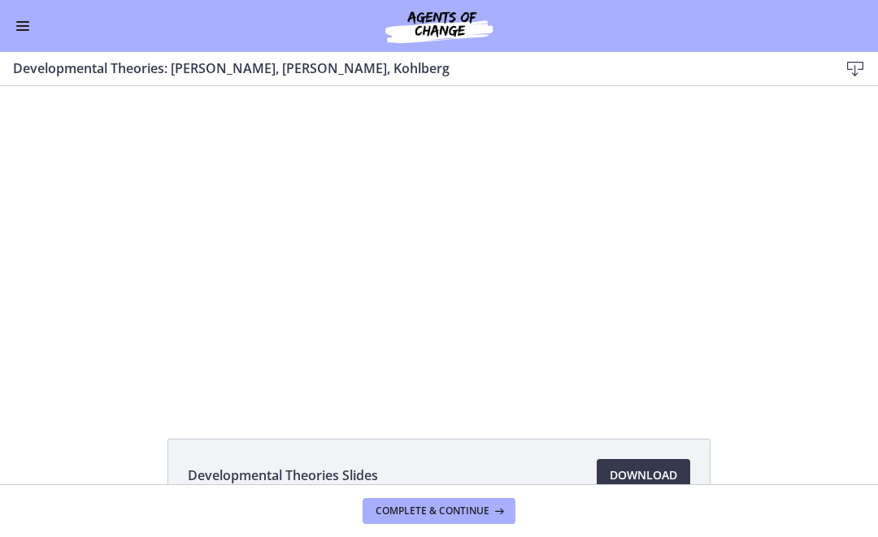
click at [397, 337] on div at bounding box center [438, 243] width 561 height 315
click at [491, 332] on div at bounding box center [438, 243] width 561 height 315
click at [544, 354] on div at bounding box center [438, 243] width 561 height 315
click at [458, 258] on div at bounding box center [438, 243] width 561 height 315
click at [420, 323] on div at bounding box center [438, 243] width 561 height 315
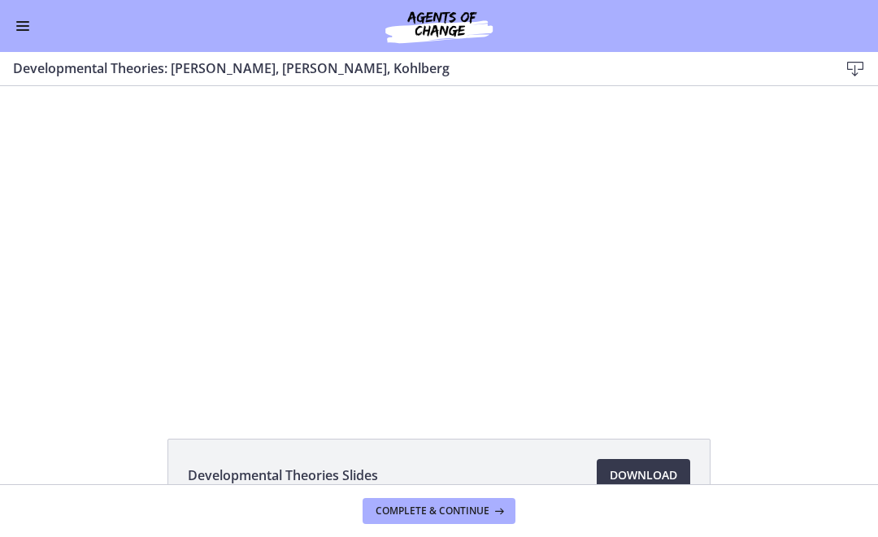
click at [505, 357] on div at bounding box center [438, 243] width 561 height 315
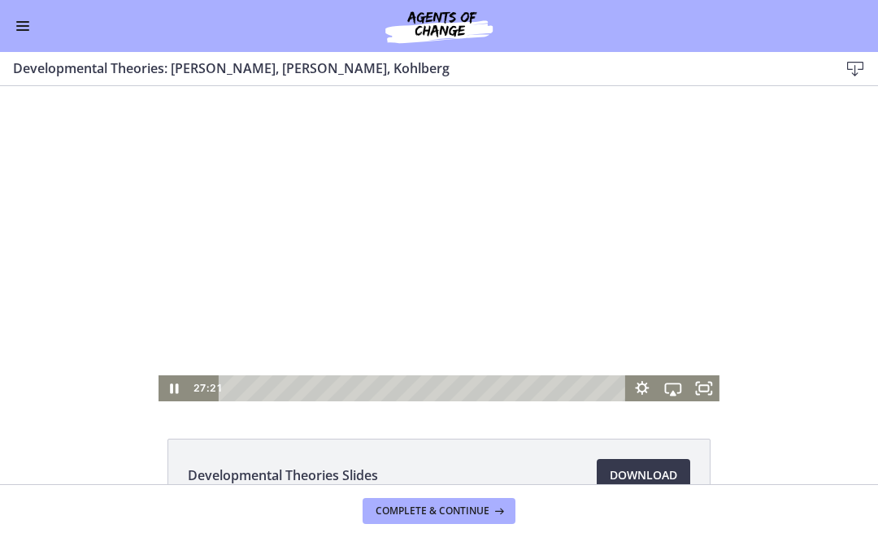
click at [431, 254] on div at bounding box center [438, 243] width 561 height 315
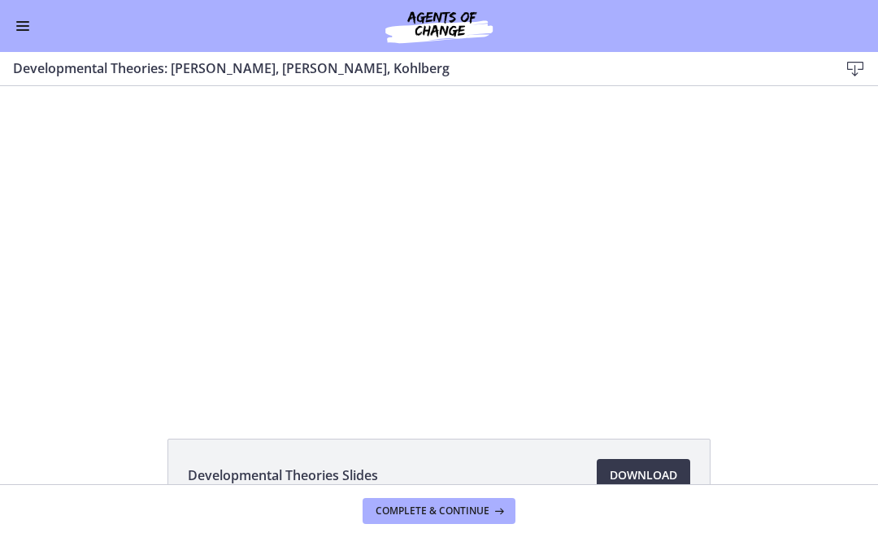
click at [430, 236] on div at bounding box center [438, 243] width 561 height 315
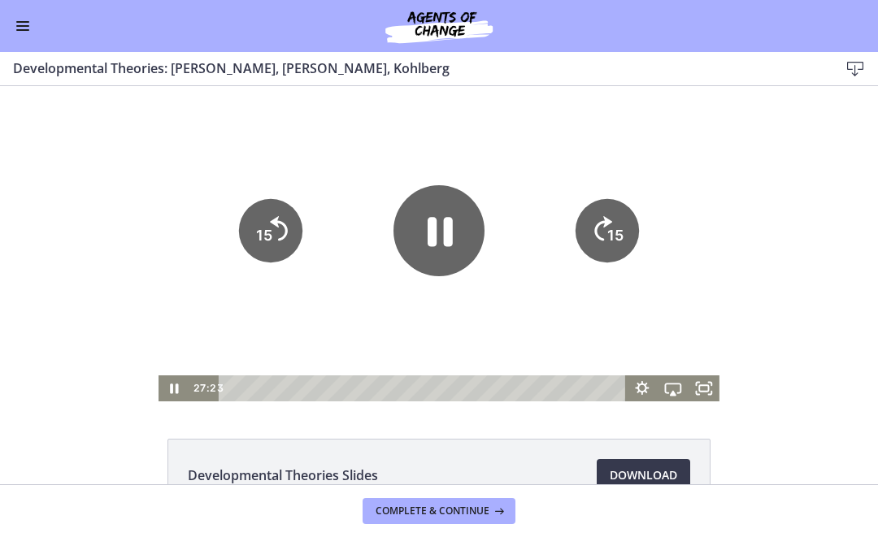
click at [438, 239] on icon "Pause" at bounding box center [438, 230] width 91 height 91
click at [453, 243] on icon "Play Video" at bounding box center [438, 230] width 91 height 91
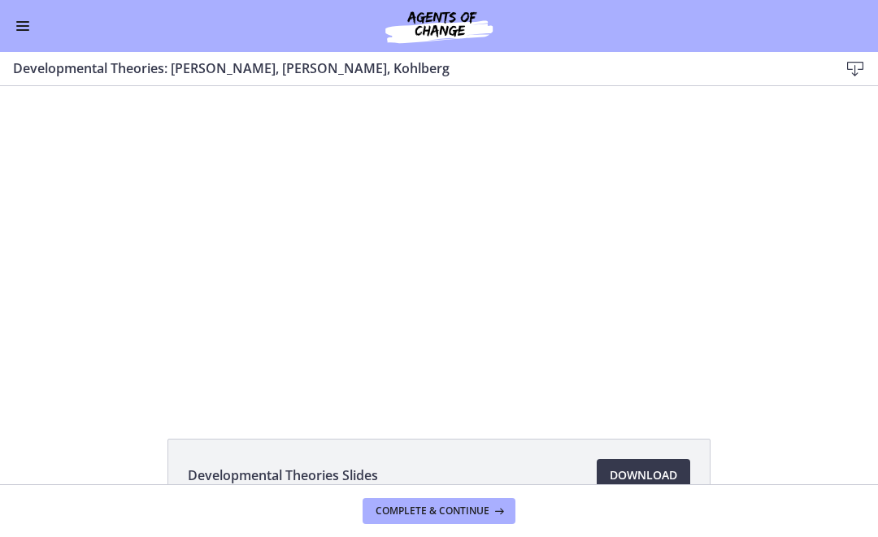
click at [470, 336] on div at bounding box center [438, 243] width 561 height 315
click at [290, 122] on div at bounding box center [438, 243] width 561 height 315
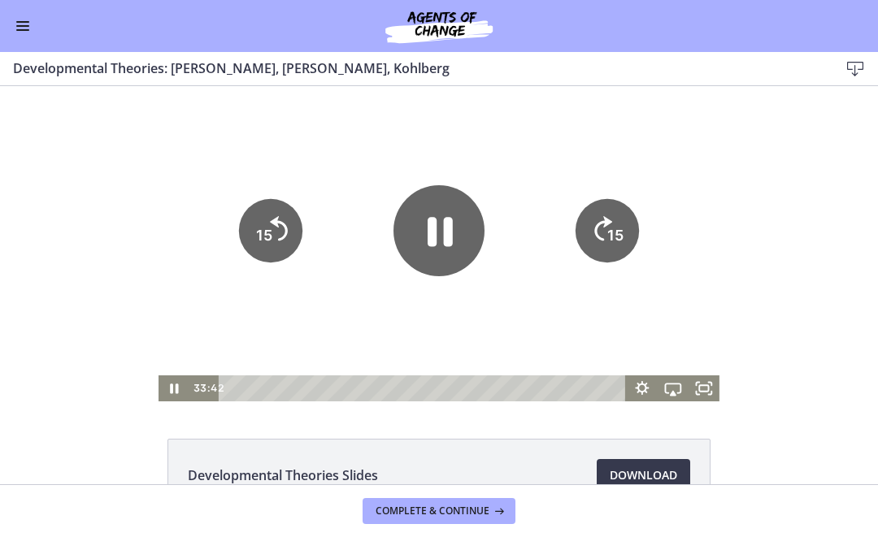
click at [293, 118] on div at bounding box center [438, 243] width 561 height 315
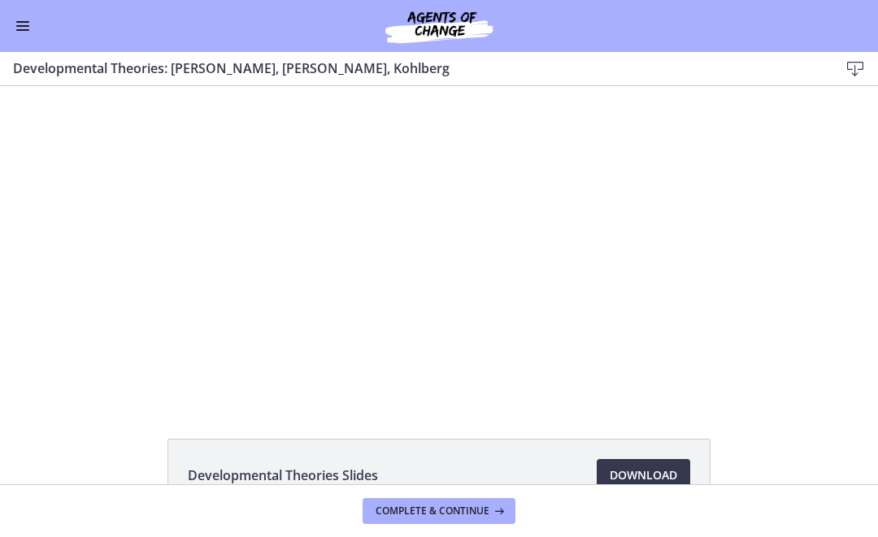
click at [314, 115] on div at bounding box center [438, 243] width 561 height 315
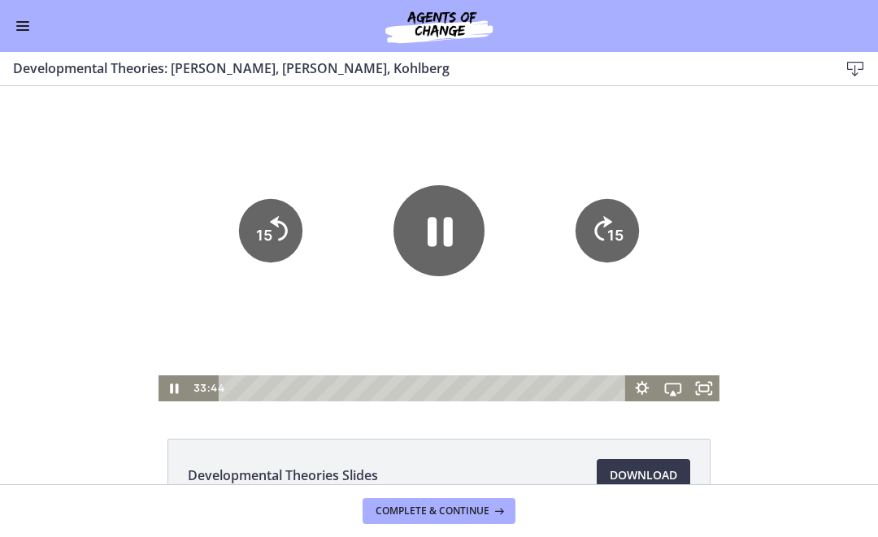
click at [334, 134] on div at bounding box center [438, 243] width 561 height 315
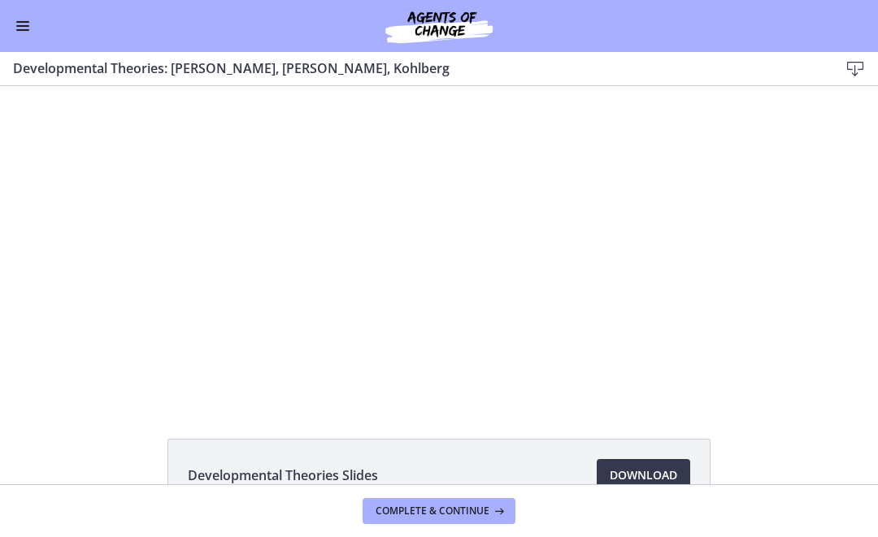
click at [325, 142] on div at bounding box center [438, 243] width 561 height 315
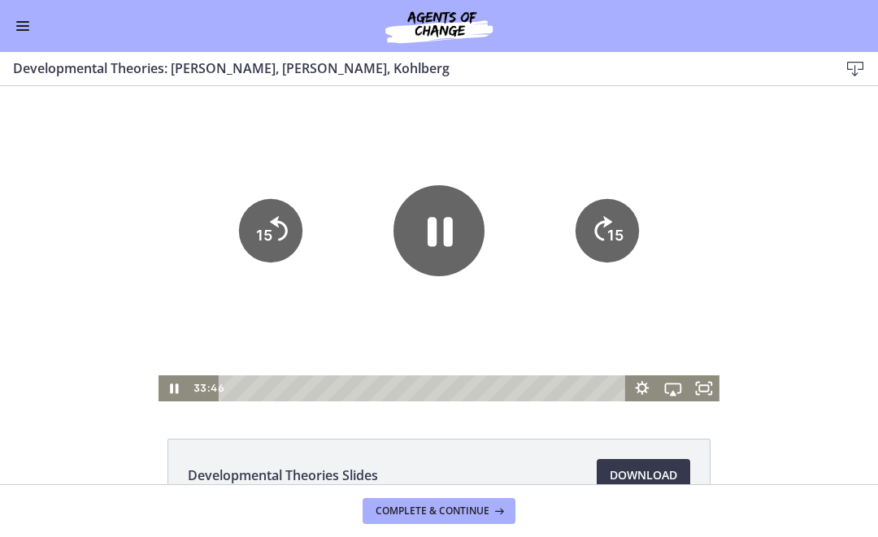
click at [649, 463] on link "Download Opens in a new window" at bounding box center [642, 475] width 93 height 33
